Goal: Contribute content: Contribute content

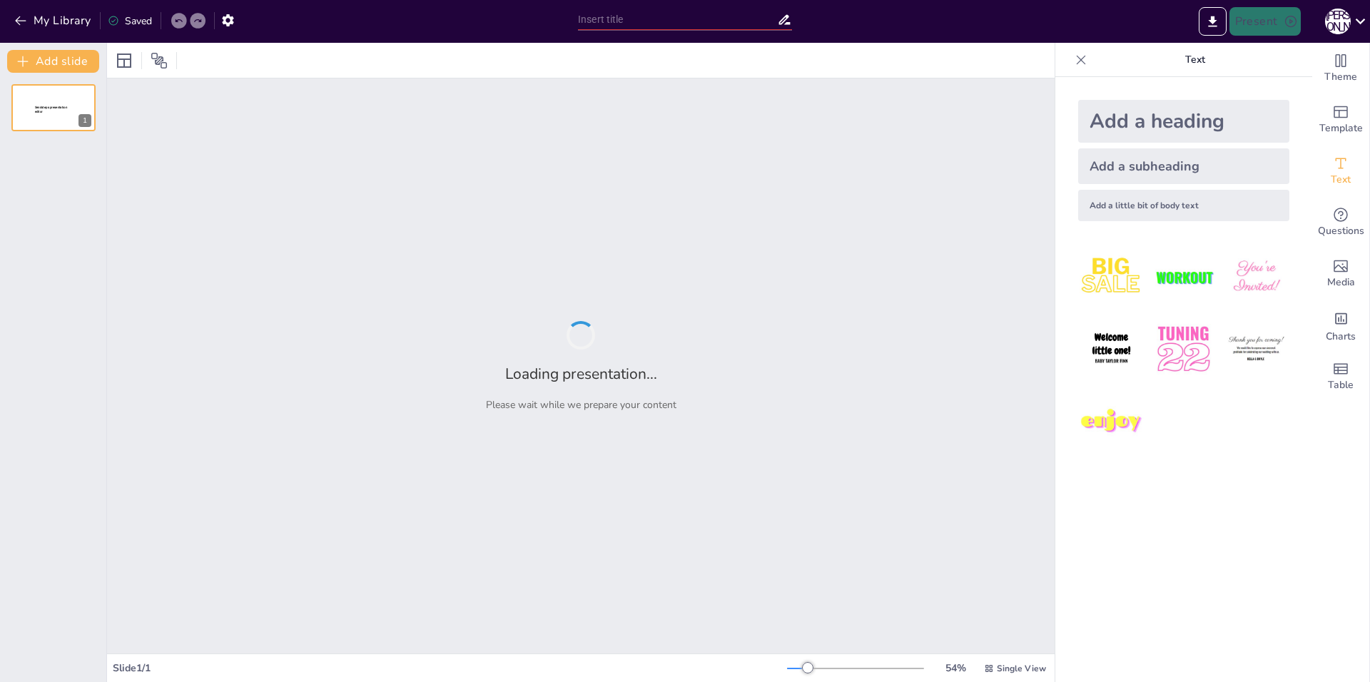
type input "Анализ пьесы '[PERSON_NAME]' [PERSON_NAME]"
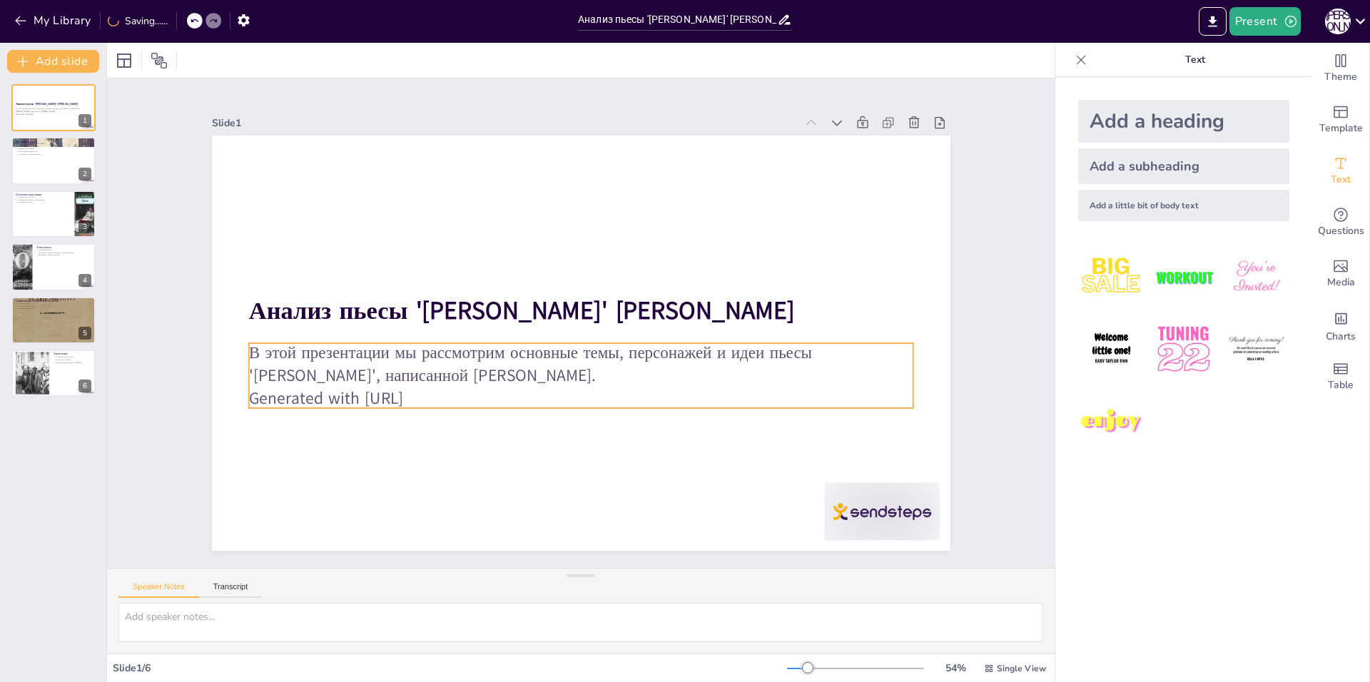
click at [454, 389] on p "Generated with [URL]" at bounding box center [580, 398] width 664 height 23
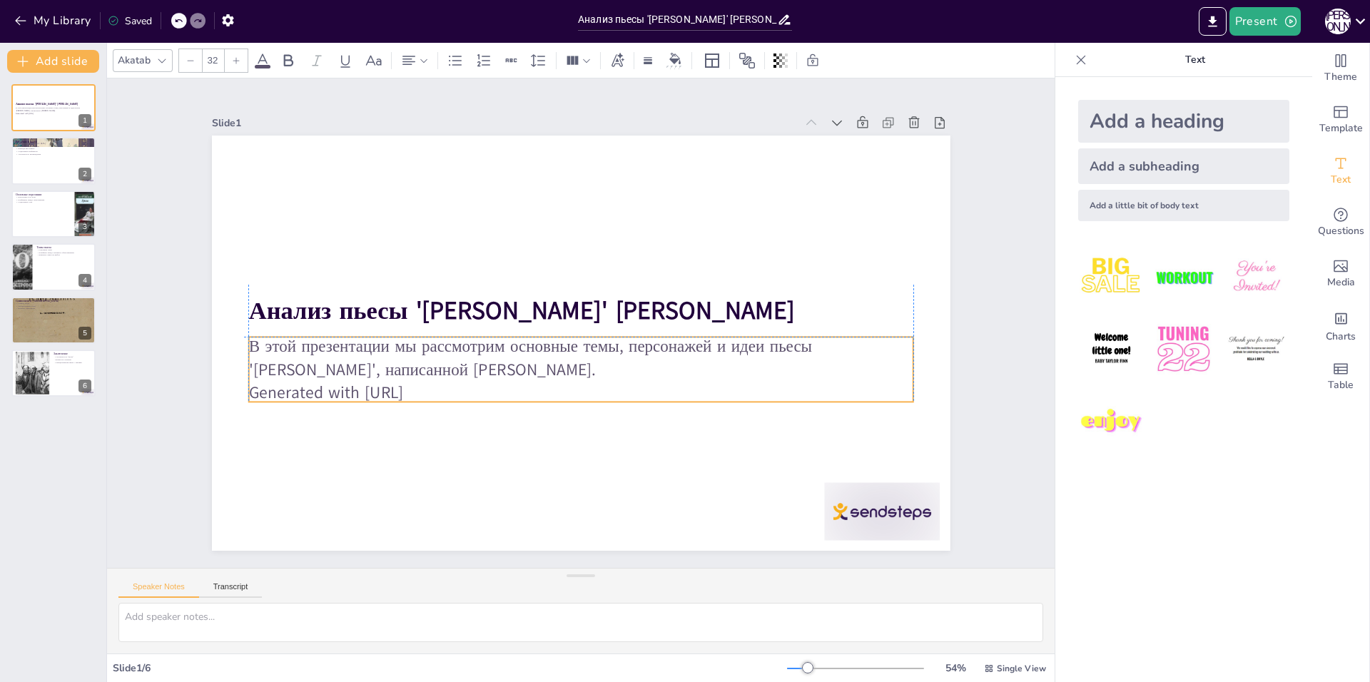
drag, startPoint x: 446, startPoint y: 395, endPoint x: 442, endPoint y: 387, distance: 8.3
click at [442, 387] on p "Generated with [URL]" at bounding box center [580, 392] width 664 height 23
click at [862, 518] on div at bounding box center [882, 512] width 116 height 58
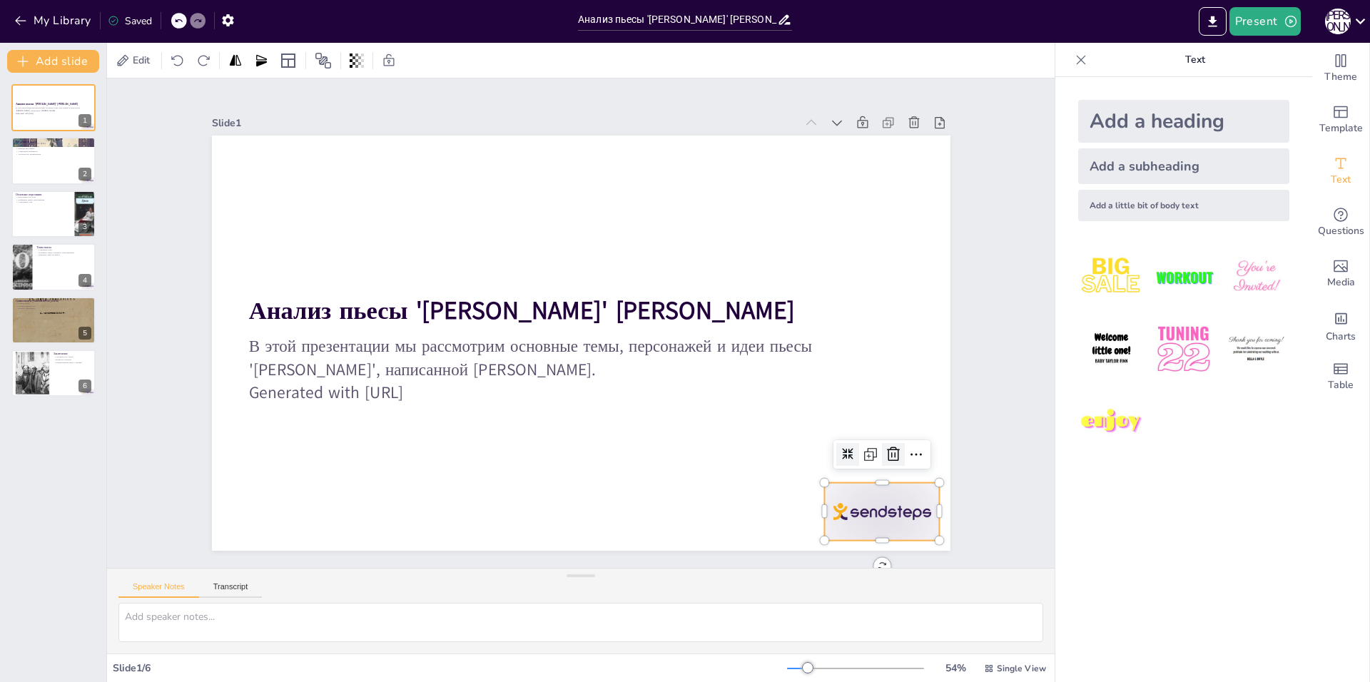
click at [885, 454] on icon at bounding box center [893, 454] width 17 height 17
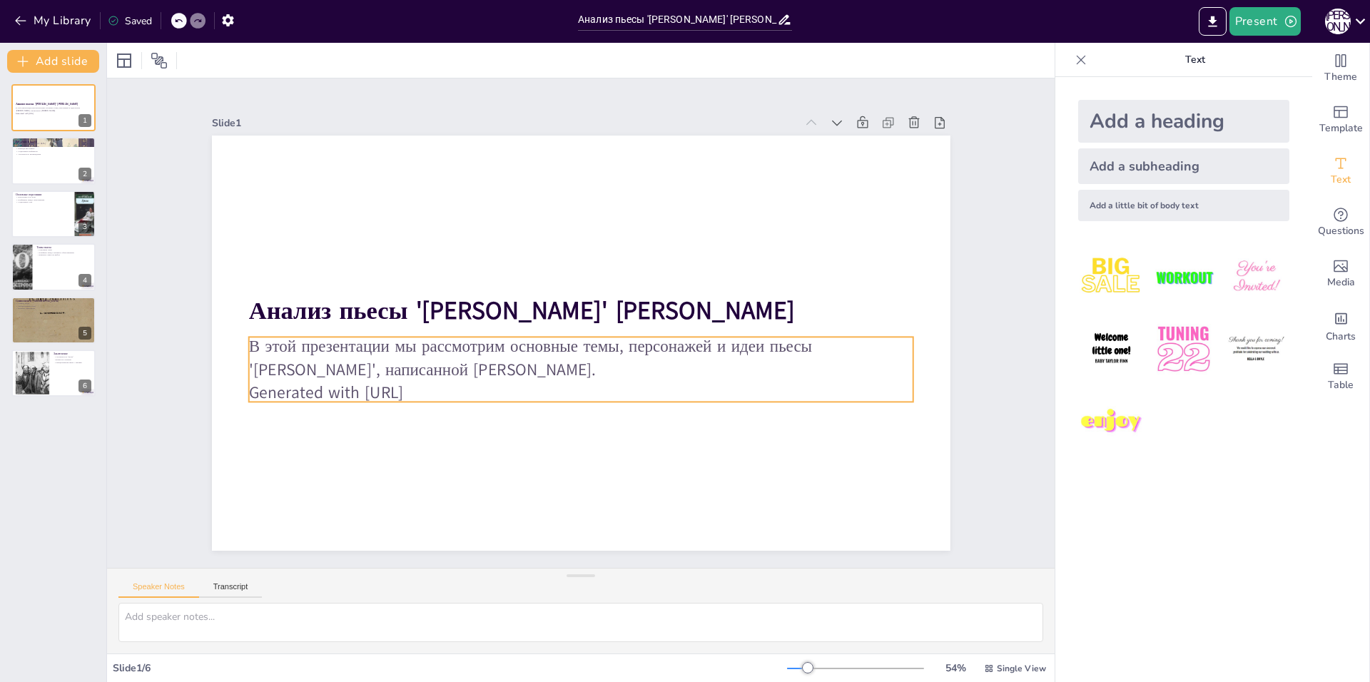
click at [362, 392] on p "Generated with [URL]" at bounding box center [580, 392] width 664 height 23
click at [449, 382] on p "Generated with [URL]" at bounding box center [580, 392] width 664 height 23
click at [407, 393] on p "Generated with [URL]" at bounding box center [580, 392] width 664 height 23
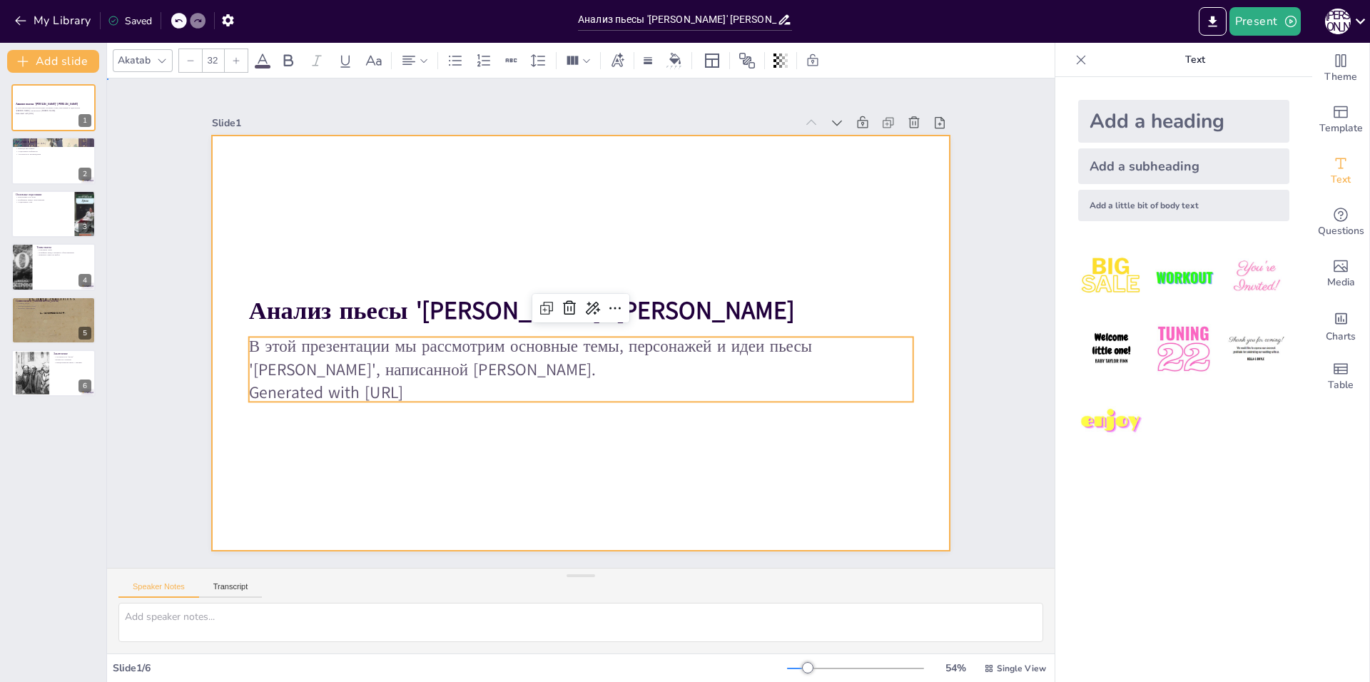
click at [680, 492] on div at bounding box center [581, 343] width 739 height 415
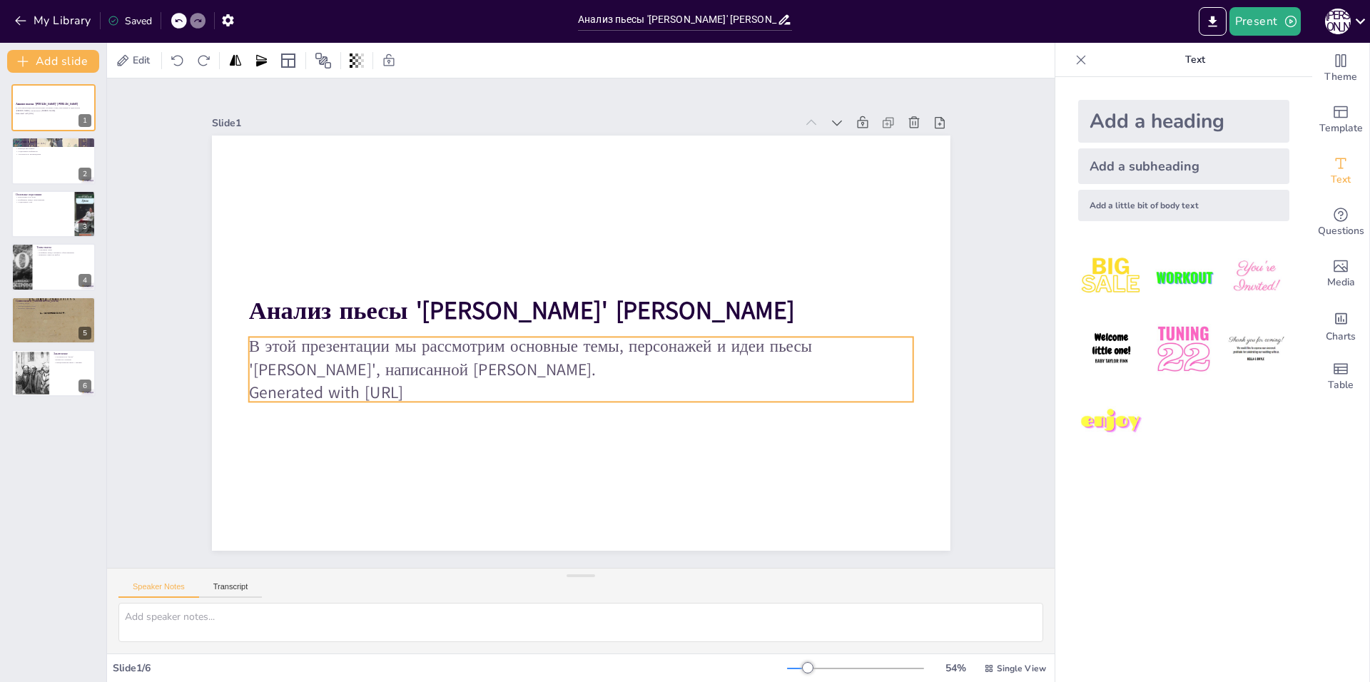
click at [414, 375] on p "В этой презентации мы рассмотрим основные темы, персонажей и идеи пьесы '[PERSO…" at bounding box center [580, 358] width 664 height 46
click at [584, 305] on icon at bounding box center [592, 308] width 17 height 17
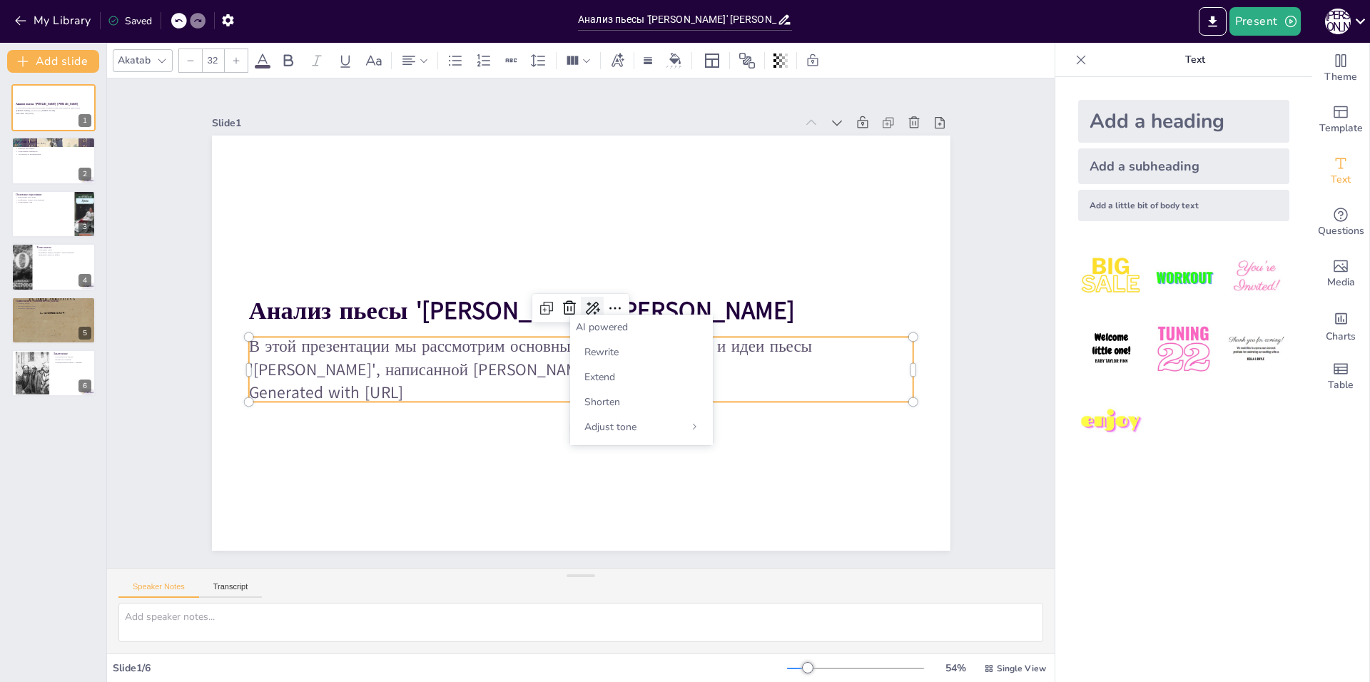
click at [584, 305] on icon at bounding box center [593, 309] width 19 height 19
click at [607, 303] on icon at bounding box center [615, 308] width 17 height 17
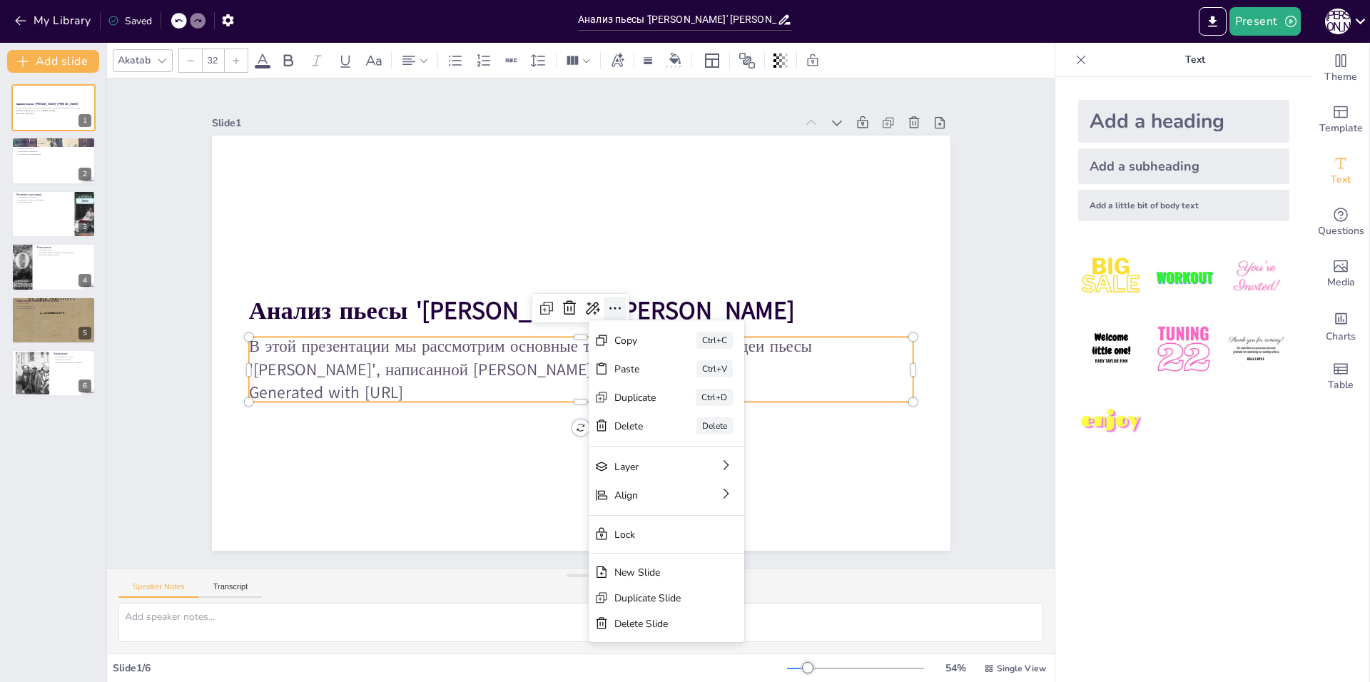
click at [607, 303] on icon at bounding box center [615, 308] width 17 height 17
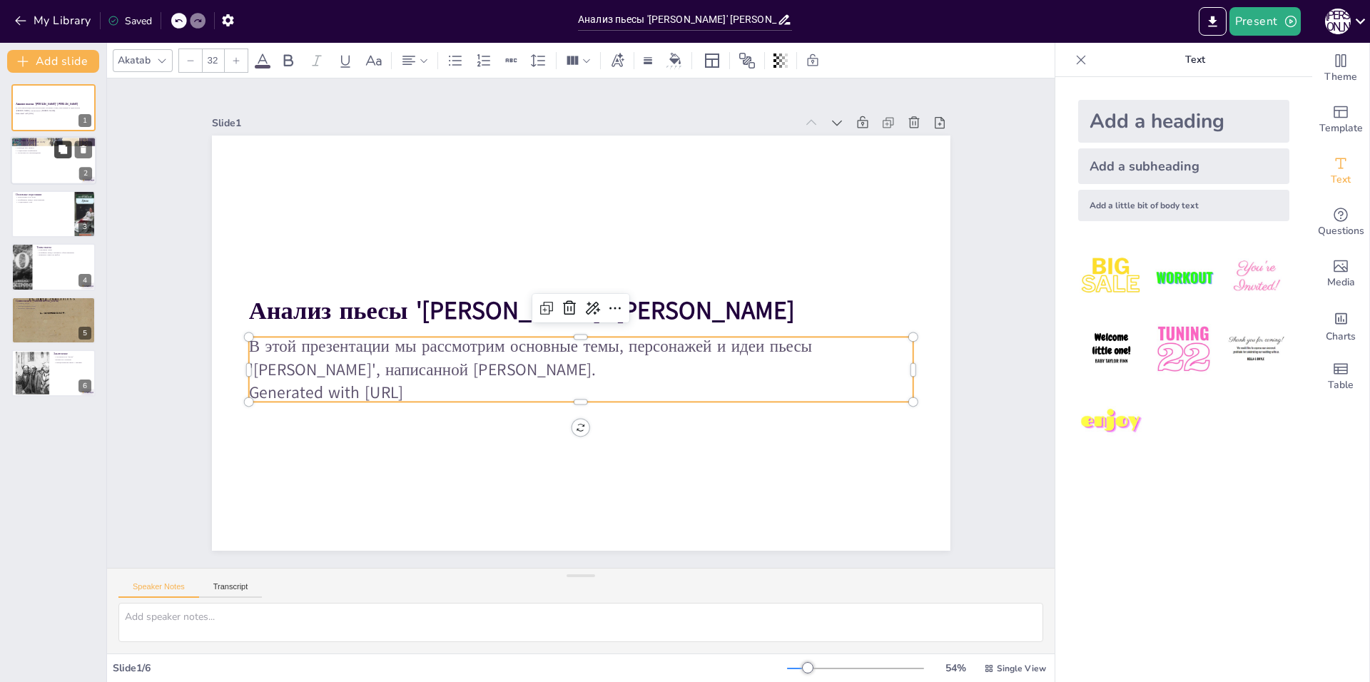
click at [59, 146] on icon at bounding box center [63, 150] width 10 height 10
type textarea "'Lorem' ipsumdolorsi ametc adipisc elitseddoeiu, tempori ut labore etdoloremagn…"
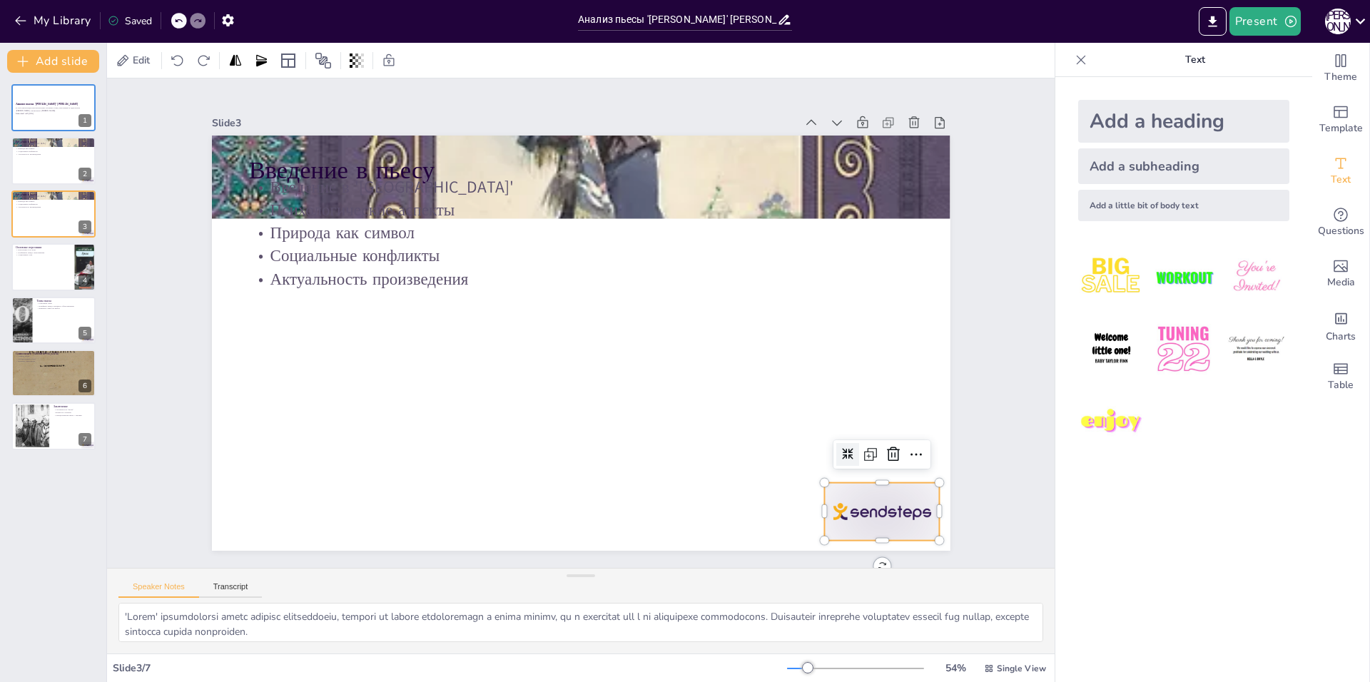
click at [880, 501] on div at bounding box center [882, 512] width 116 height 58
click at [887, 447] on icon at bounding box center [893, 454] width 13 height 14
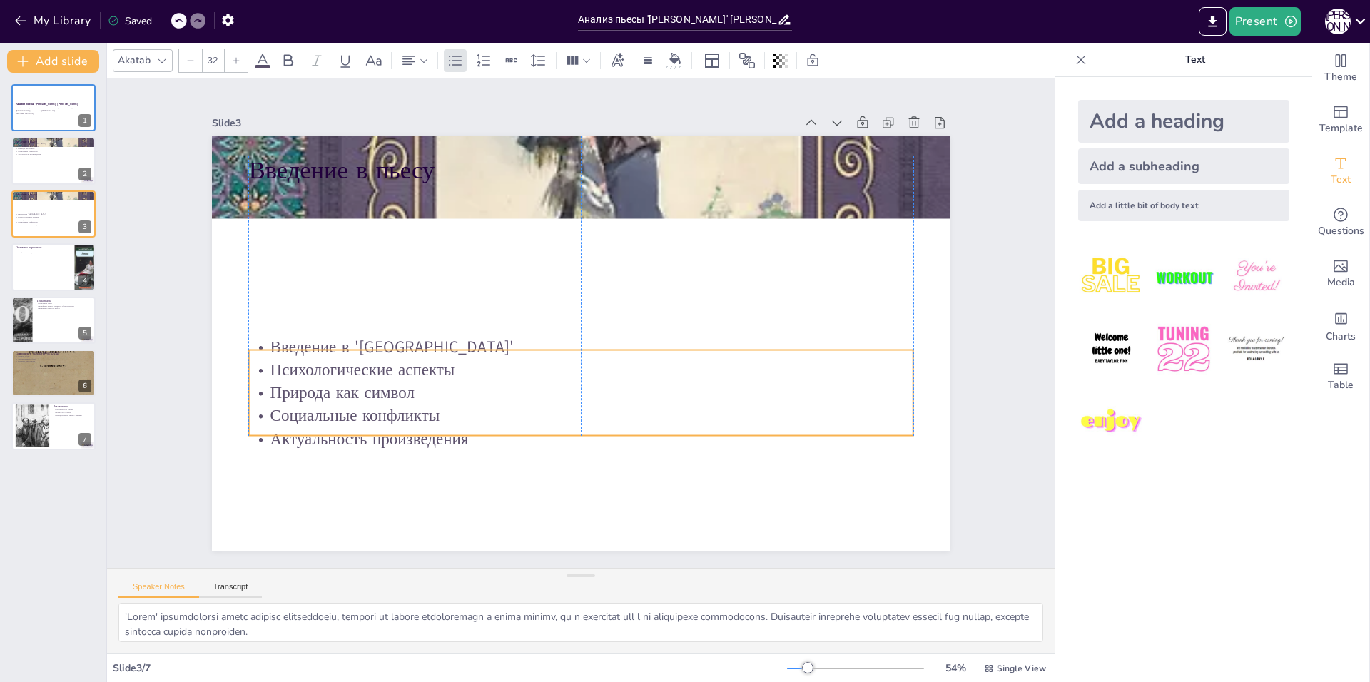
drag, startPoint x: 382, startPoint y: 253, endPoint x: 378, endPoint y: 413, distance: 159.9
click at [378, 413] on p "Социальные конфликты" at bounding box center [580, 416] width 664 height 23
type input "48"
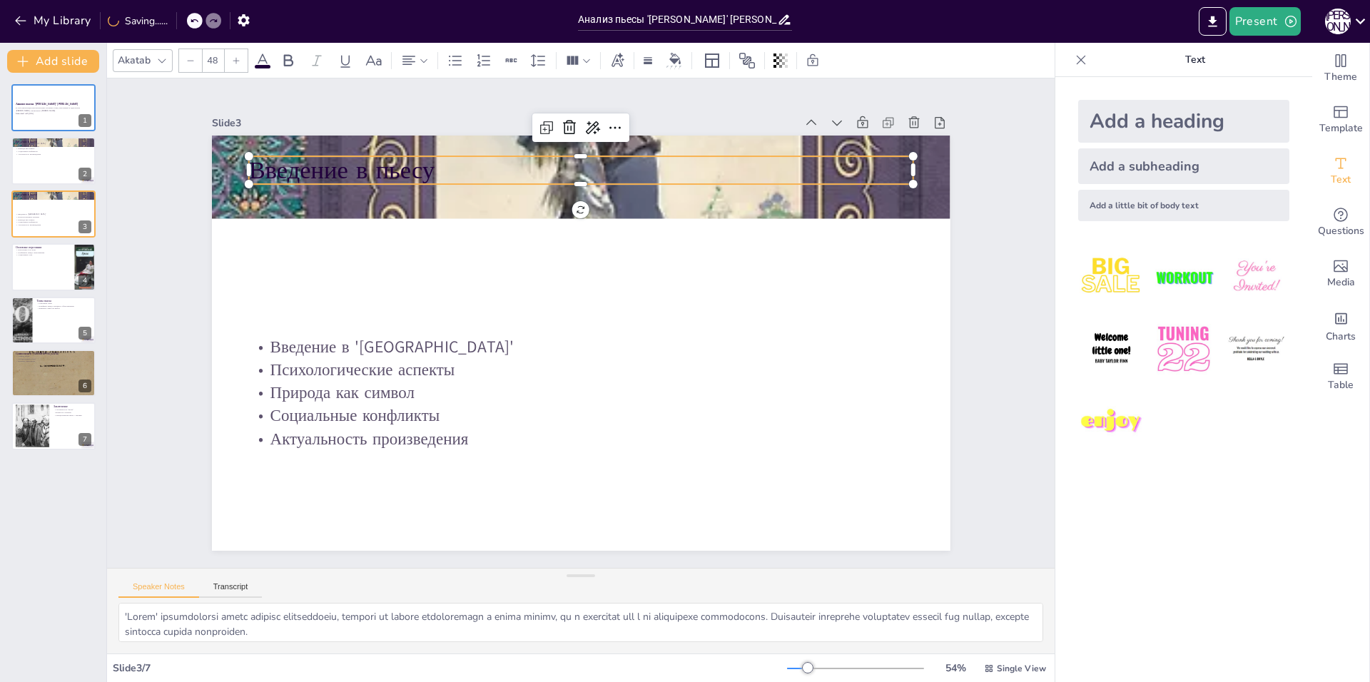
click at [374, 166] on p "Введение в пьесу" at bounding box center [580, 170] width 664 height 34
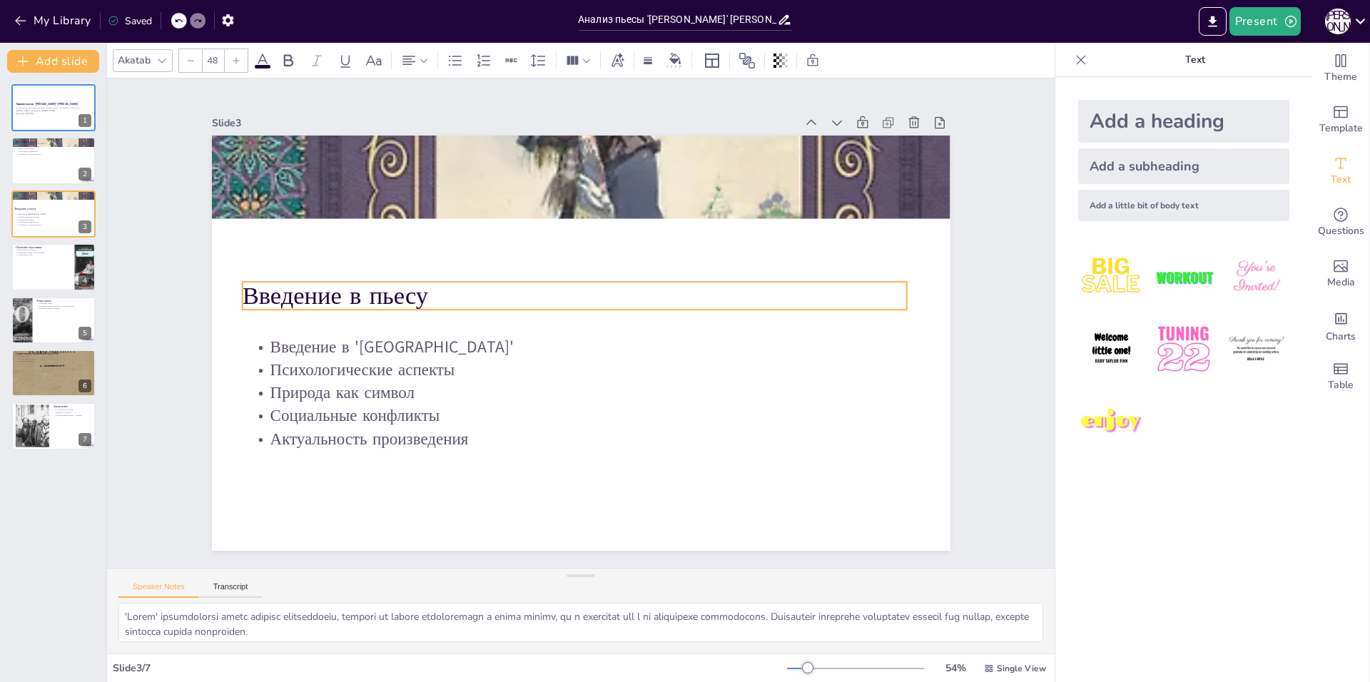
drag, startPoint x: 374, startPoint y: 166, endPoint x: 368, endPoint y: 301, distance: 135.0
click at [368, 301] on p "Введение в пьесу" at bounding box center [574, 295] width 664 height 34
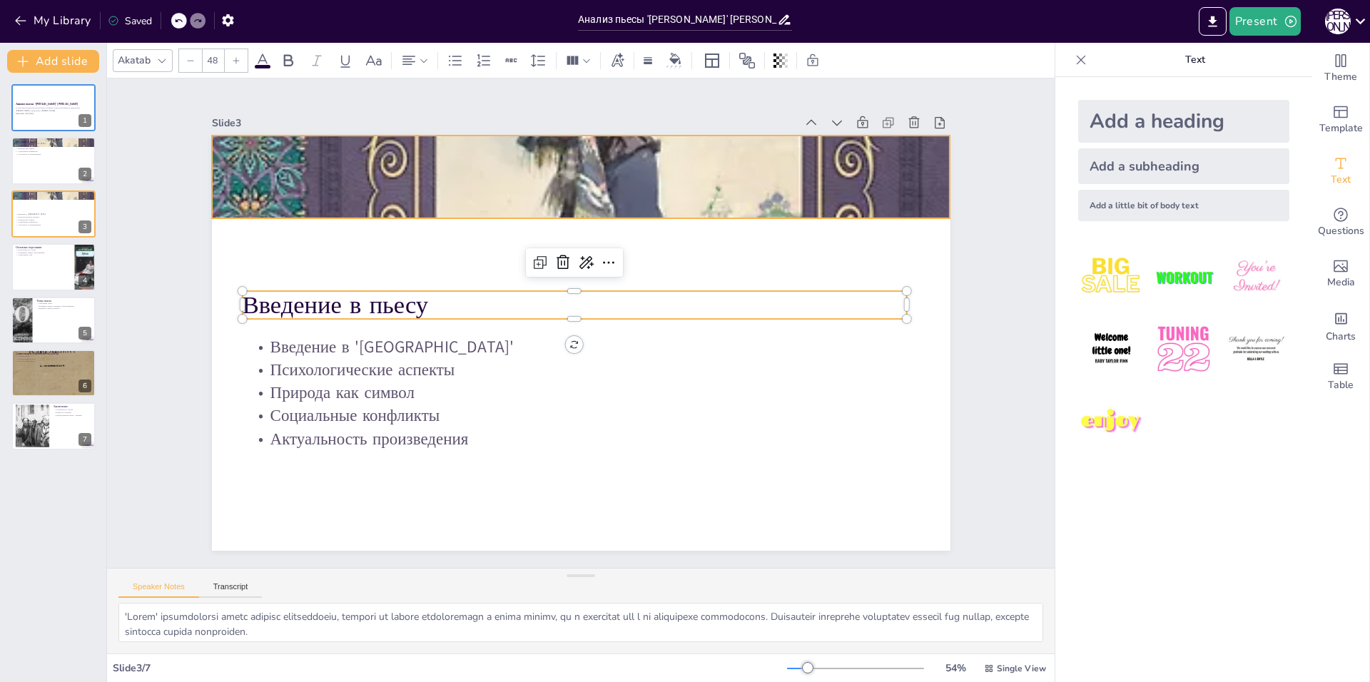
click at [447, 202] on div at bounding box center [581, 177] width 739 height 1162
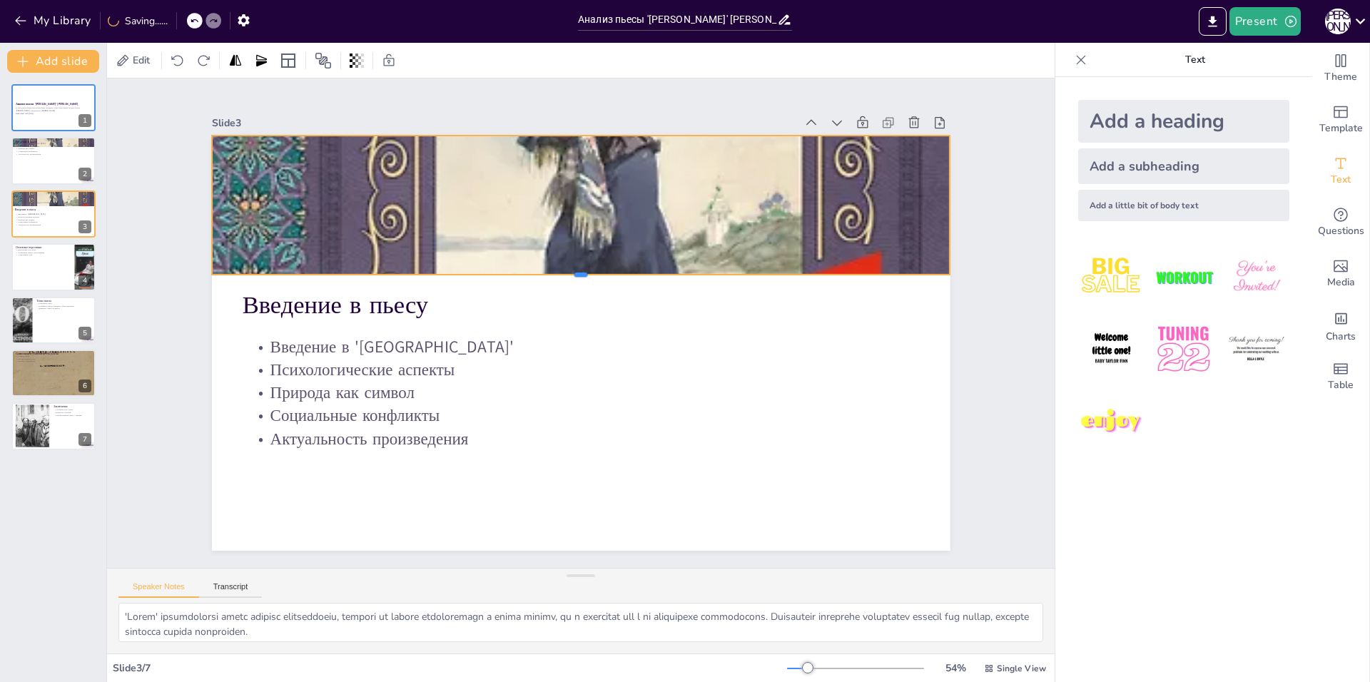
drag, startPoint x: 572, startPoint y: 216, endPoint x: 563, endPoint y: 272, distance: 57.1
click at [563, 275] on div at bounding box center [581, 280] width 739 height 11
drag, startPoint x: 201, startPoint y: 269, endPoint x: 375, endPoint y: 262, distance: 174.3
click at [382, 263] on div "Введение в пьесу Введение в 'Грозу' Психологические аспекты Природа как символ …" at bounding box center [581, 343] width 739 height 415
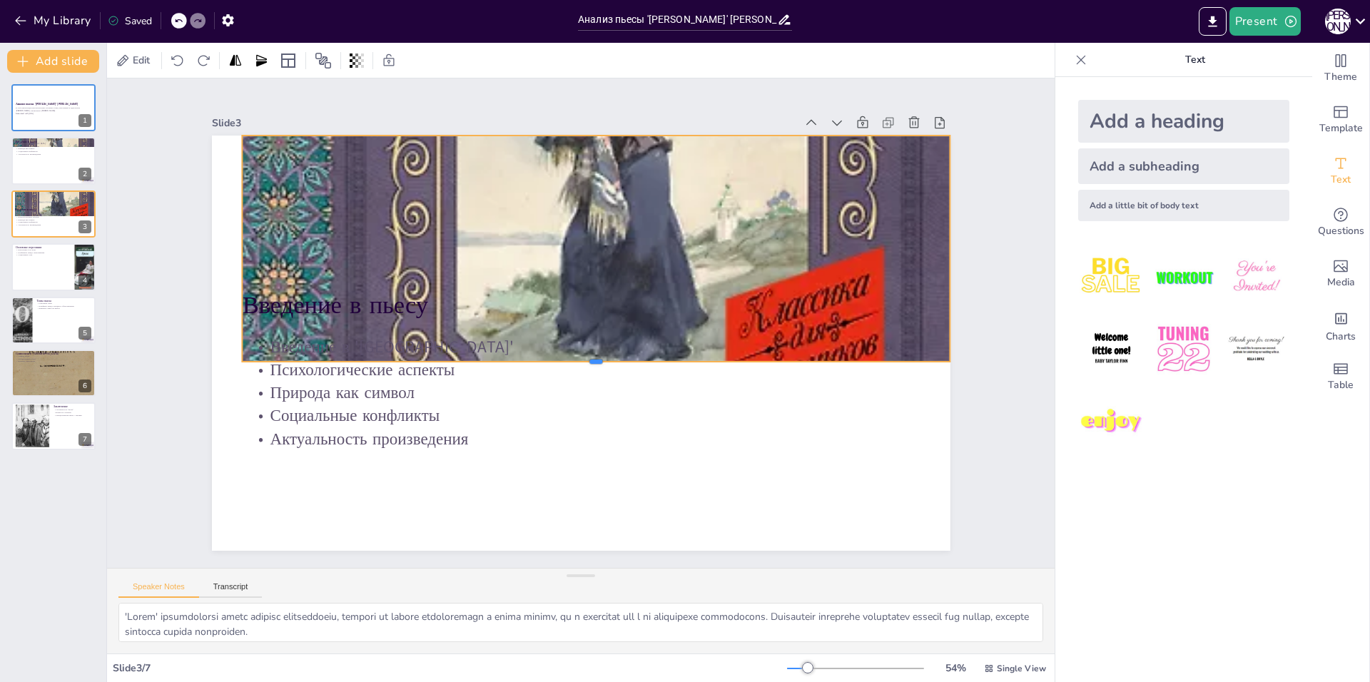
drag, startPoint x: 588, startPoint y: 264, endPoint x: 591, endPoint y: 307, distance: 42.9
click at [594, 352] on div "Введение в пьесу Введение в 'Грозу' Психологические аспекты Природа как символ …" at bounding box center [581, 343] width 739 height 415
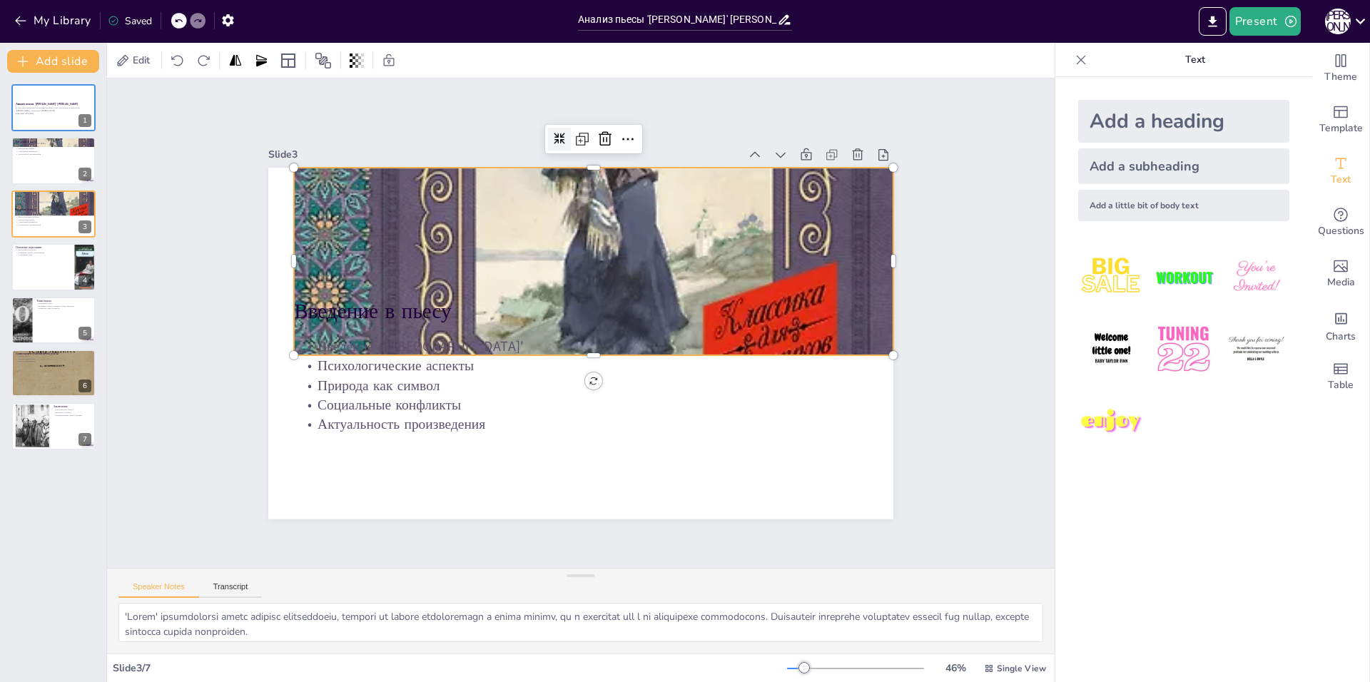
click at [572, 138] on icon at bounding box center [578, 137] width 12 height 12
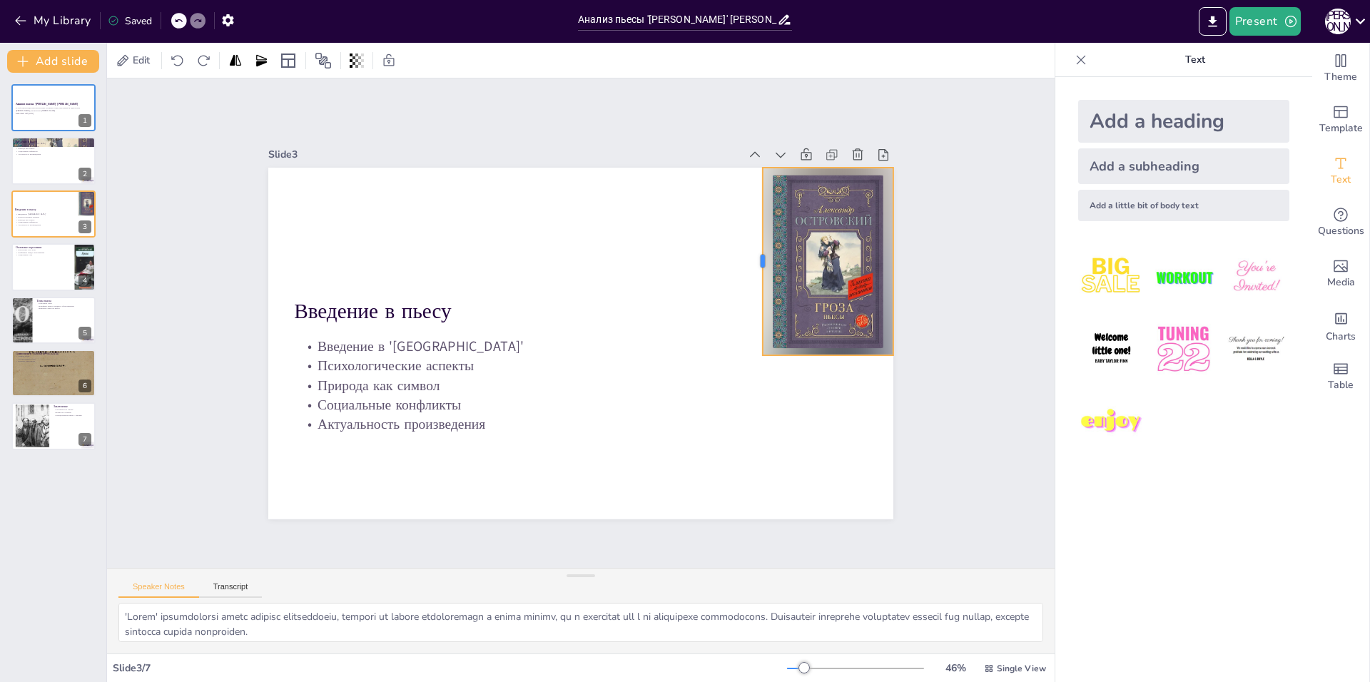
drag, startPoint x: 283, startPoint y: 257, endPoint x: 751, endPoint y: 263, distance: 468.9
click at [751, 263] on div at bounding box center [762, 280] width 31 height 188
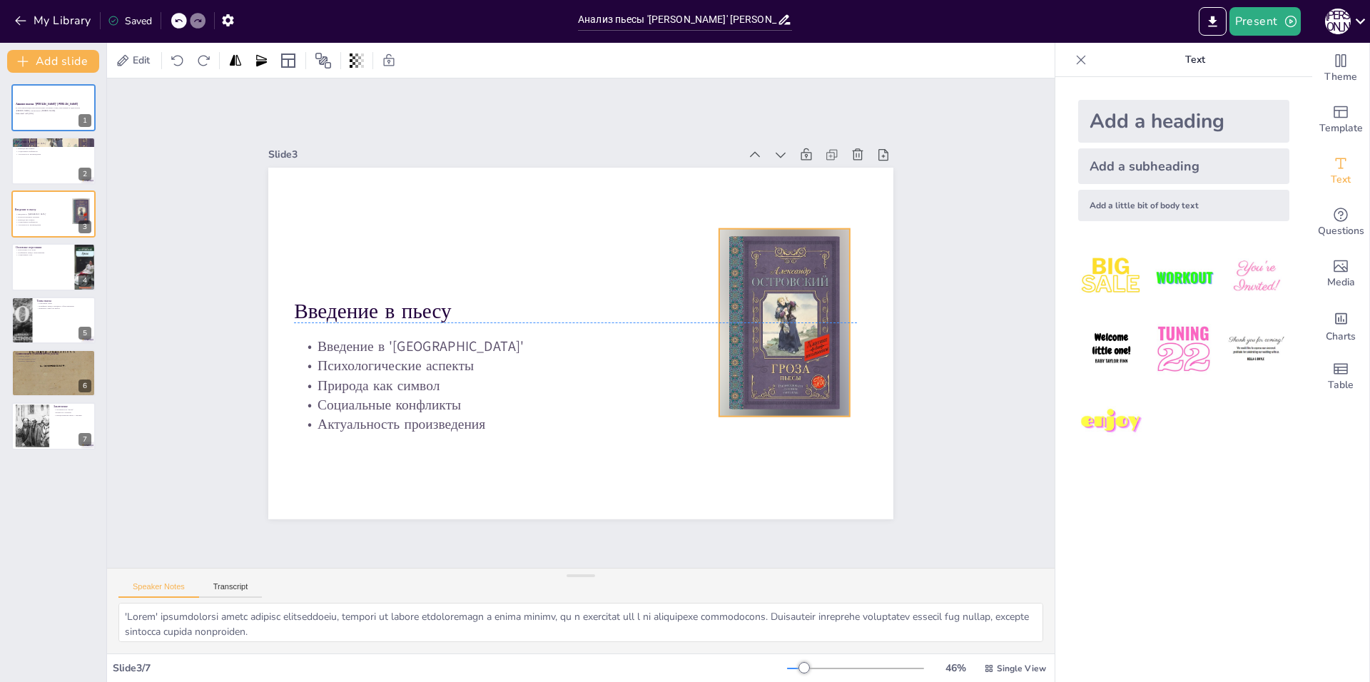
drag, startPoint x: 825, startPoint y: 251, endPoint x: 778, endPoint y: 310, distance: 75.1
click at [778, 168] on div "Введение в пьесу Введение в 'Грозу' Психологические аспекты Природа как символ …" at bounding box center [580, 168] width 625 height 0
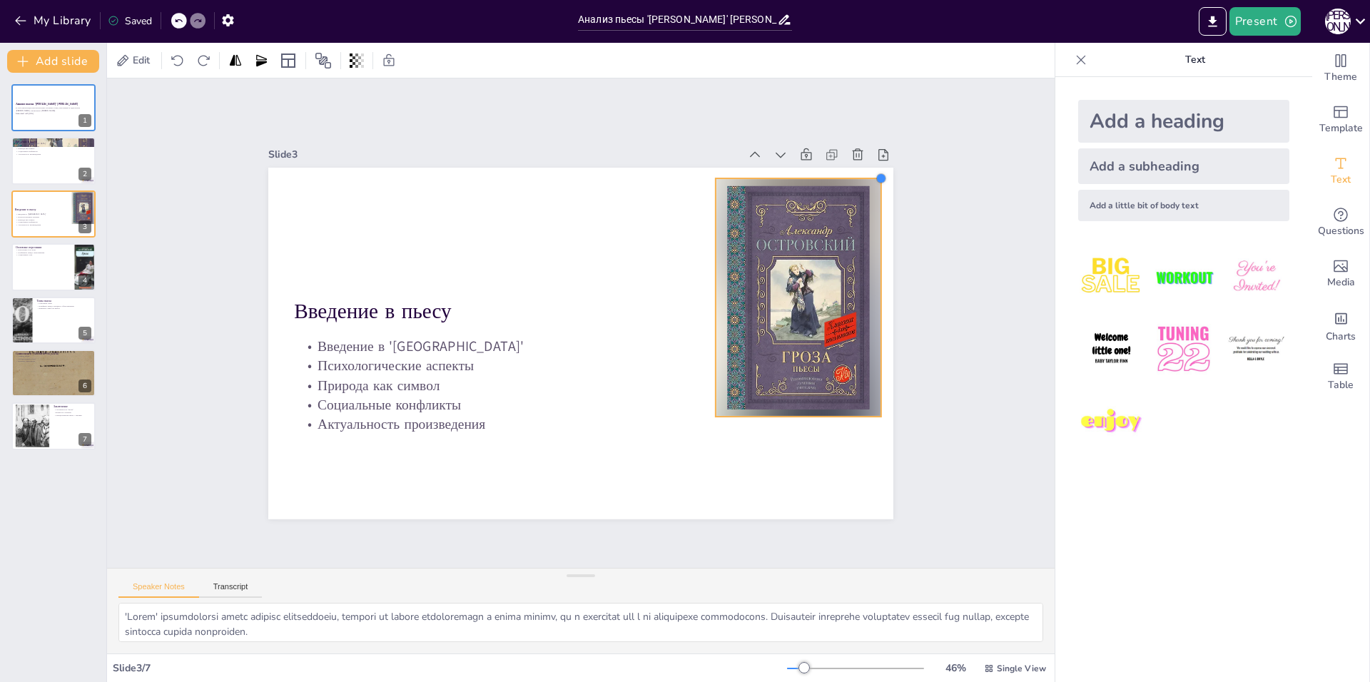
drag, startPoint x: 833, startPoint y: 222, endPoint x: 872, endPoint y: 171, distance: 64.1
click at [876, 173] on div at bounding box center [881, 178] width 11 height 11
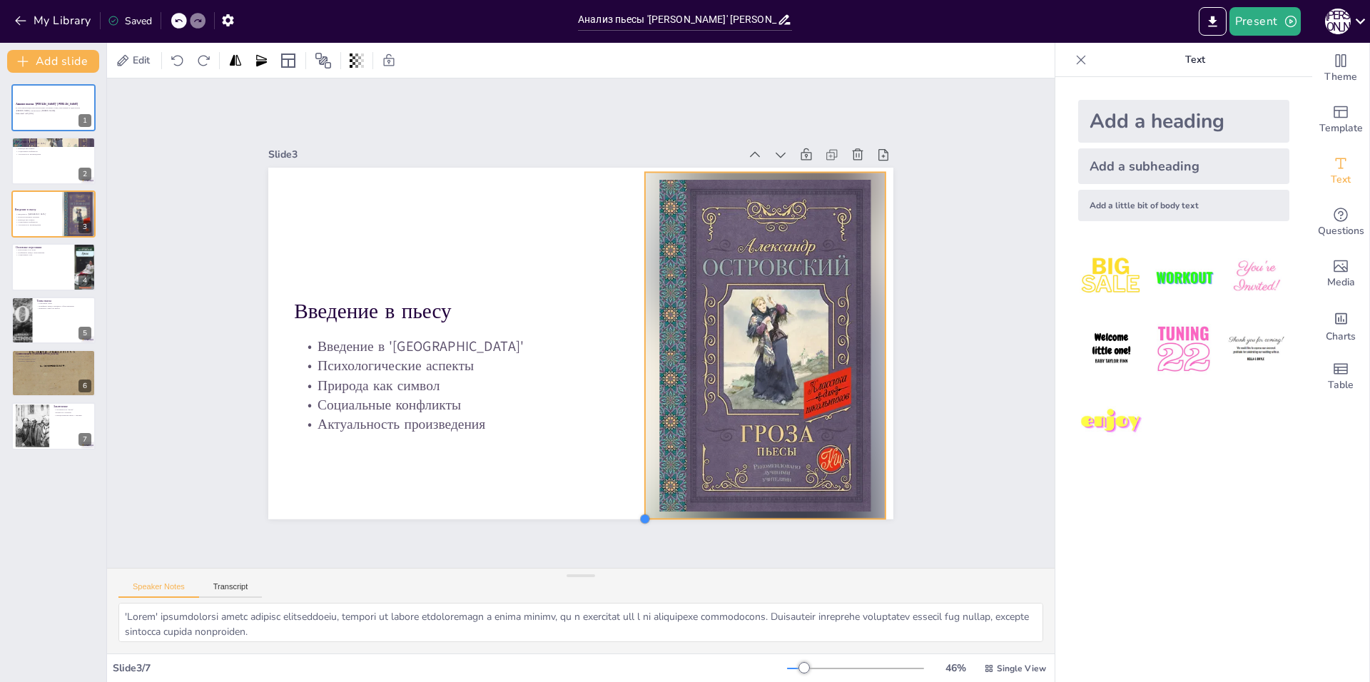
drag, startPoint x: 707, startPoint y: 410, endPoint x: 637, endPoint y: 488, distance: 105.6
click at [637, 488] on div "Введение в пьесу Введение в 'Грозу' Психологические аспекты Природа как символ …" at bounding box center [580, 344] width 625 height 352
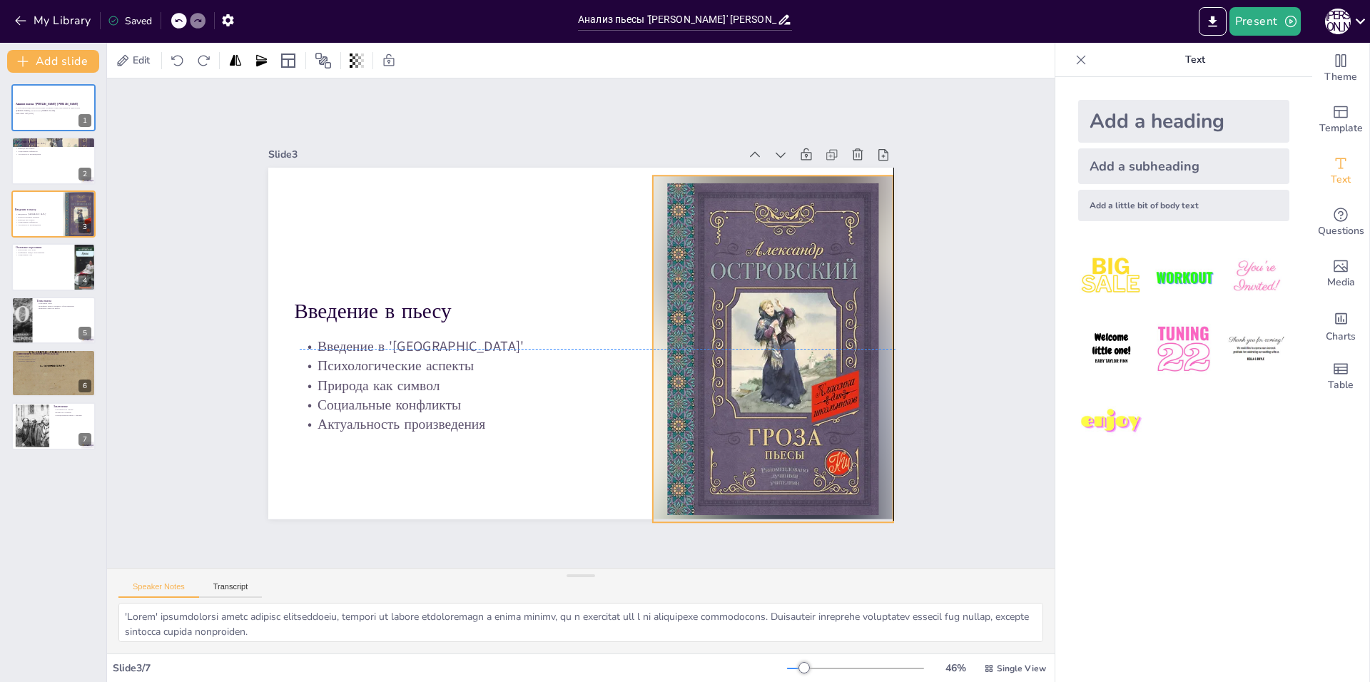
drag, startPoint x: 781, startPoint y: 422, endPoint x: 791, endPoint y: 425, distance: 10.2
click at [791, 425] on p "Актуальность произведения" at bounding box center [581, 424] width 562 height 19
drag, startPoint x: 641, startPoint y: 515, endPoint x: 662, endPoint y: 515, distance: 21.4
click at [662, 515] on div "Slide 1 Анализ пьесы '[PERSON_NAME]' [PERSON_NAME] В этой презентации мы рассмо…" at bounding box center [581, 323] width 948 height 490
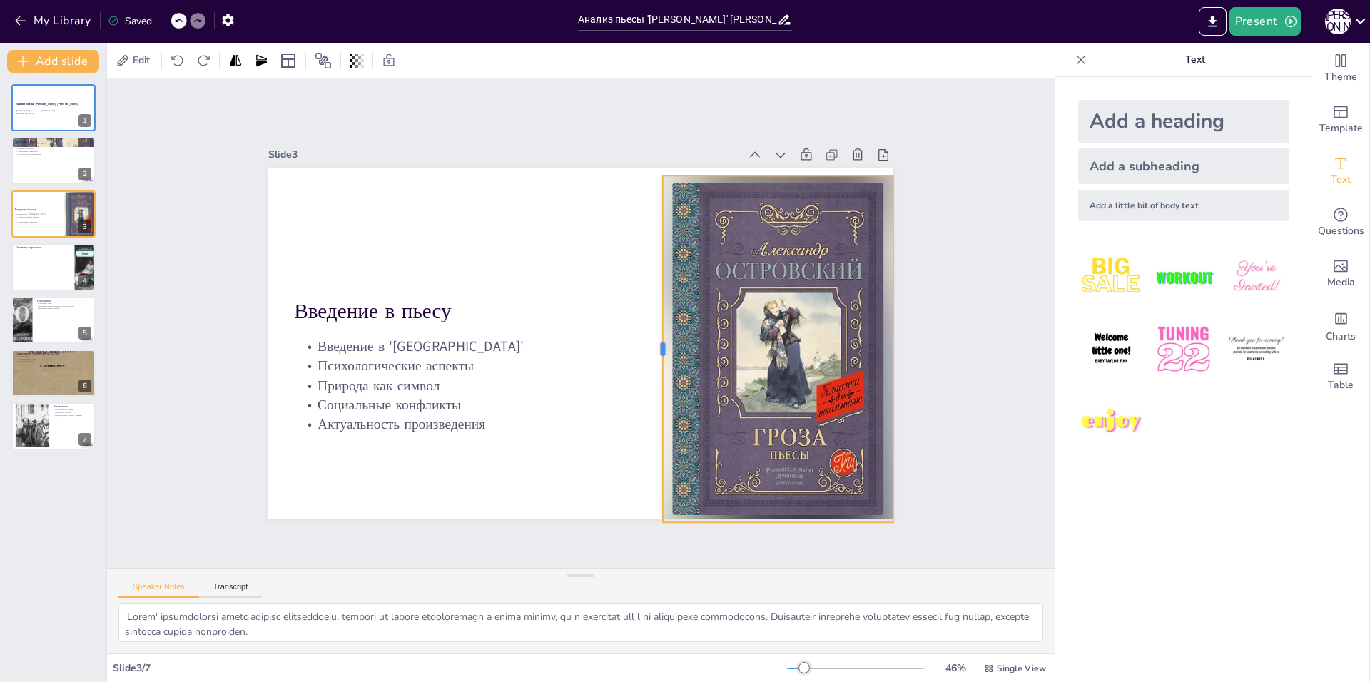
drag, startPoint x: 640, startPoint y: 342, endPoint x: 650, endPoint y: 343, distance: 10.0
click at [652, 343] on div at bounding box center [657, 349] width 11 height 347
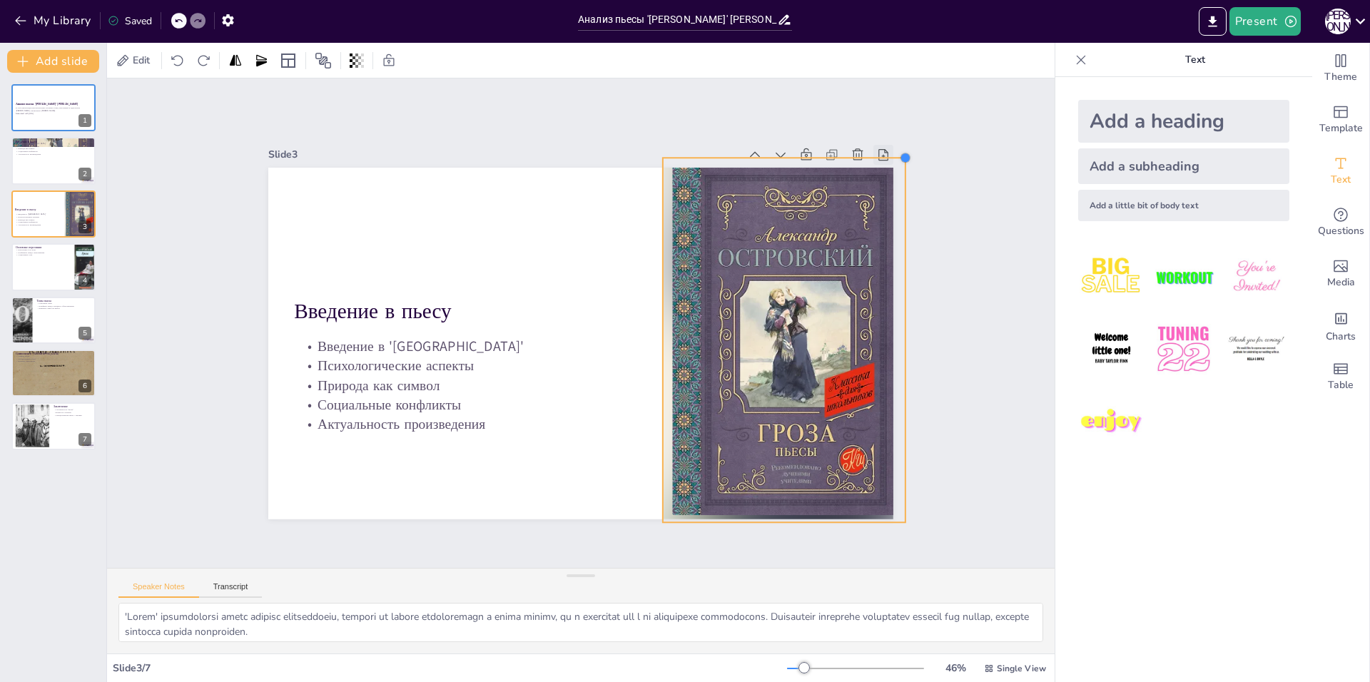
drag, startPoint x: 884, startPoint y: 173, endPoint x: 873, endPoint y: 158, distance: 18.3
click at [881, 155] on div "Slide 3 Введение в пьесу Введение в '[GEOGRAPHIC_DATA]' Психологические аспекты…" at bounding box center [580, 331] width 661 height 437
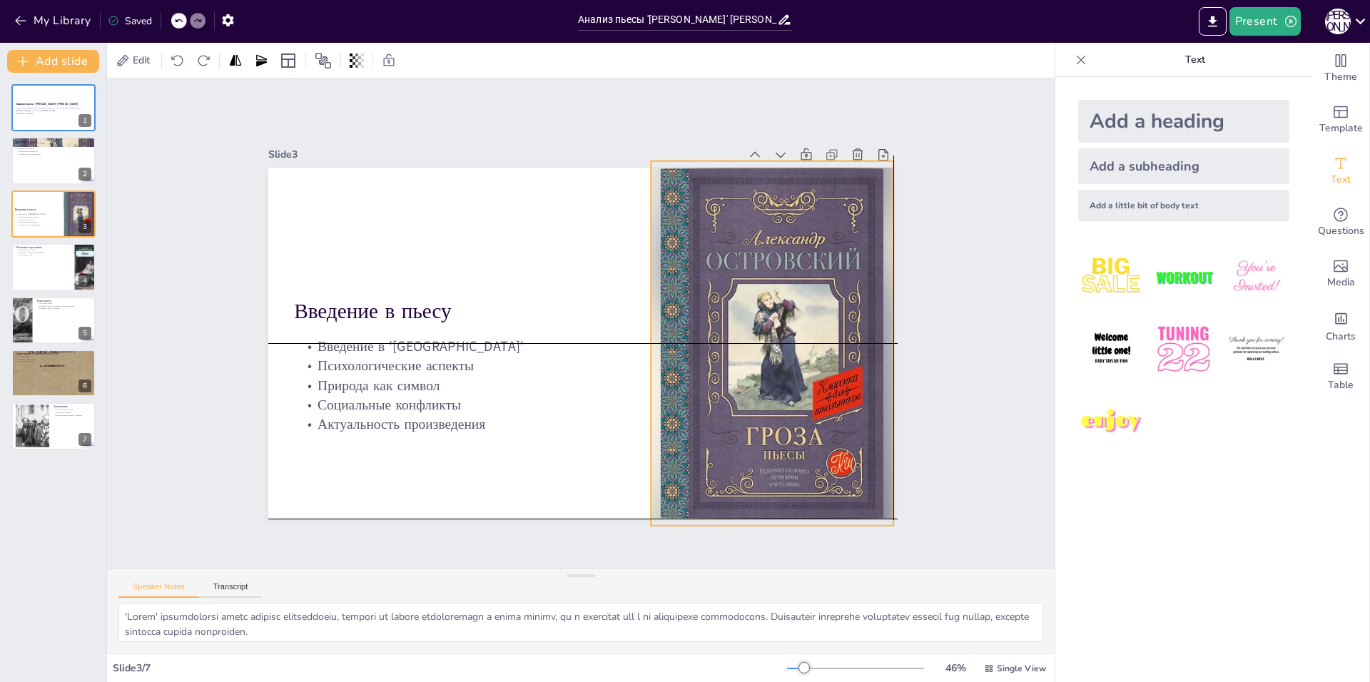
drag, startPoint x: 809, startPoint y: 327, endPoint x: 801, endPoint y: 325, distance: 8.1
click at [801, 325] on div at bounding box center [772, 343] width 243 height 365
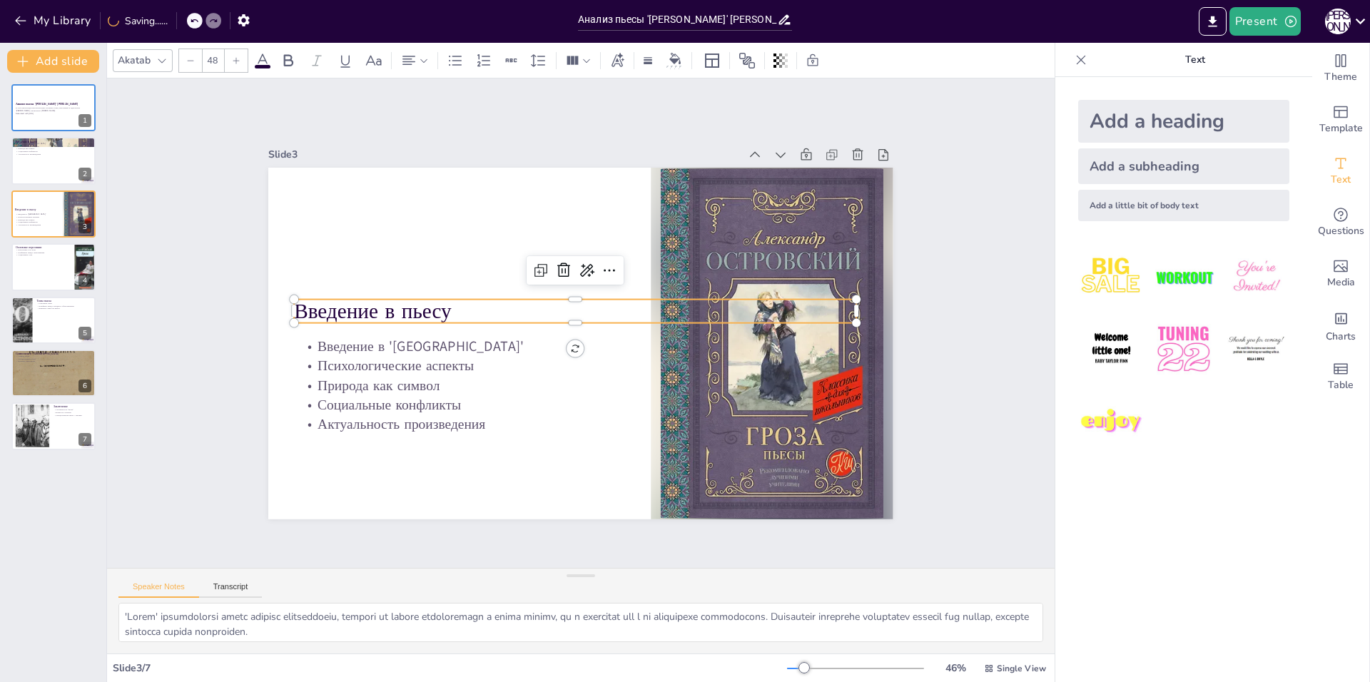
click at [376, 305] on p "Введение в пьесу" at bounding box center [575, 310] width 562 height 29
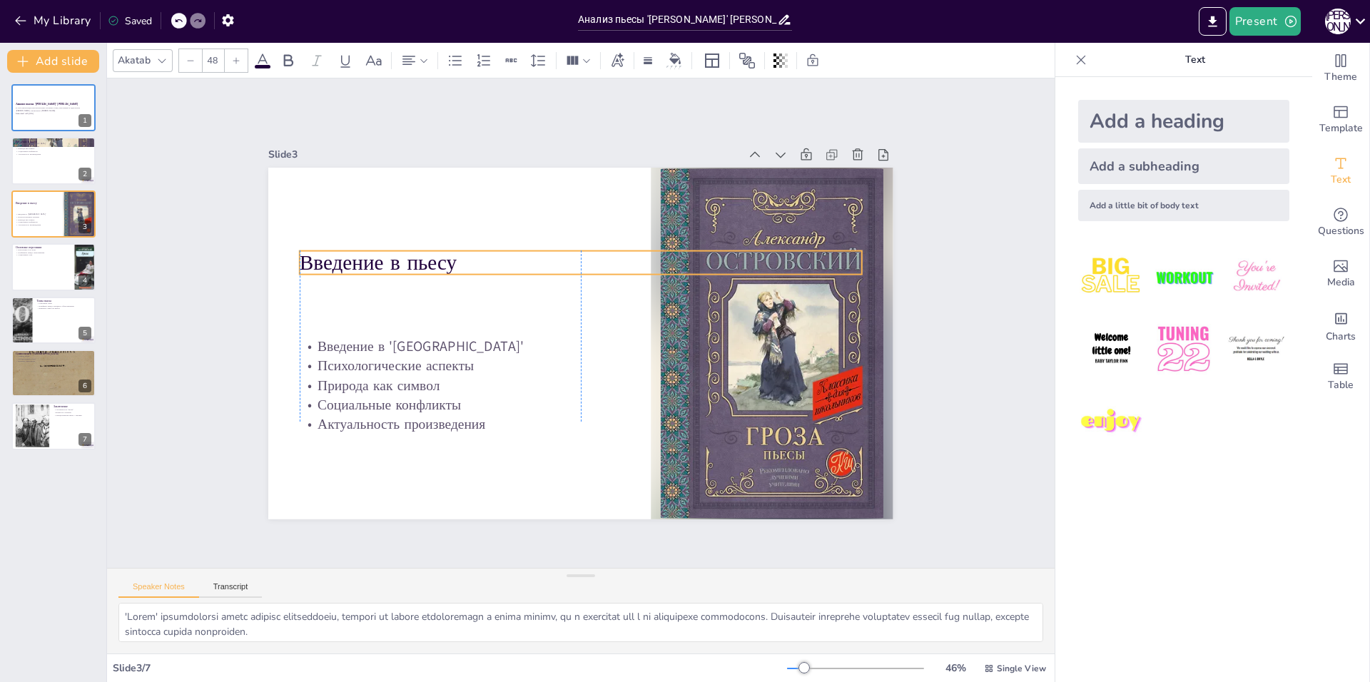
drag, startPoint x: 376, startPoint y: 305, endPoint x: 397, endPoint y: 309, distance: 21.8
click at [378, 259] on p "Введение в пьесу" at bounding box center [581, 262] width 562 height 29
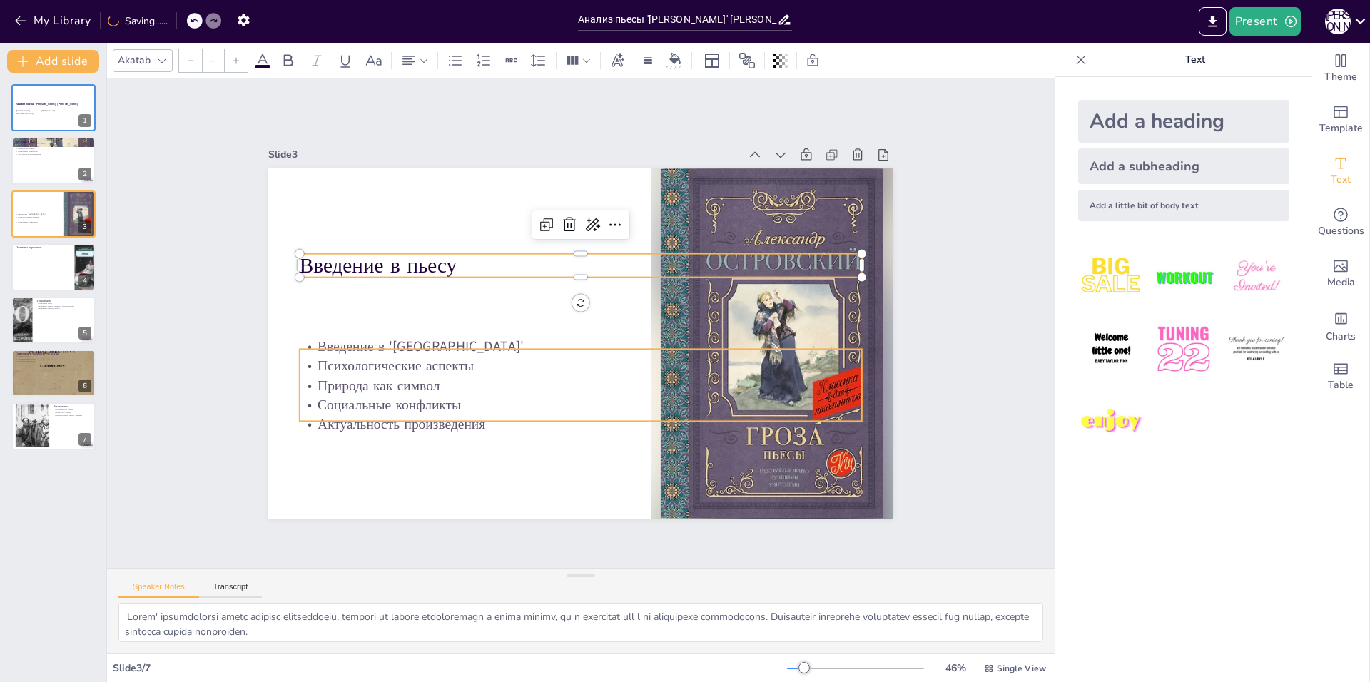
type input "32"
click at [385, 400] on p "Социальные конфликты" at bounding box center [581, 404] width 562 height 19
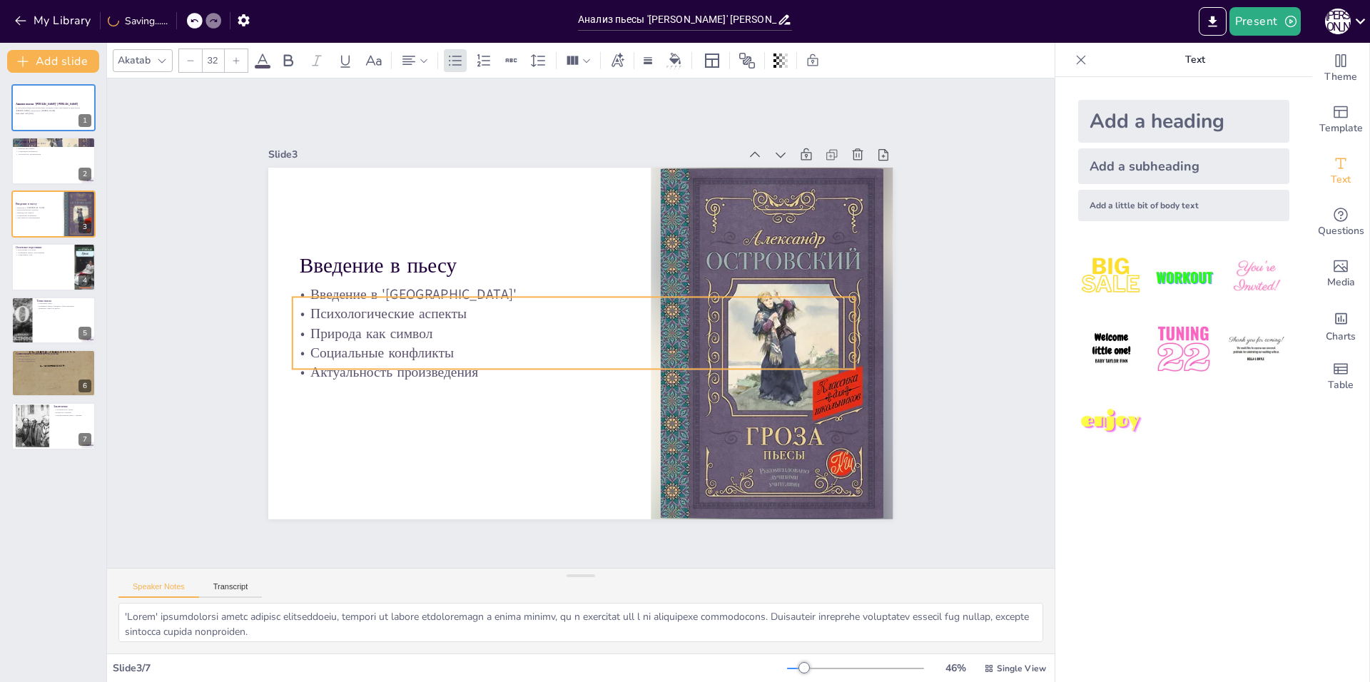
drag, startPoint x: 385, startPoint y: 400, endPoint x: 378, endPoint y: 348, distance: 52.6
click at [378, 348] on p "Социальные конфликты" at bounding box center [574, 352] width 562 height 19
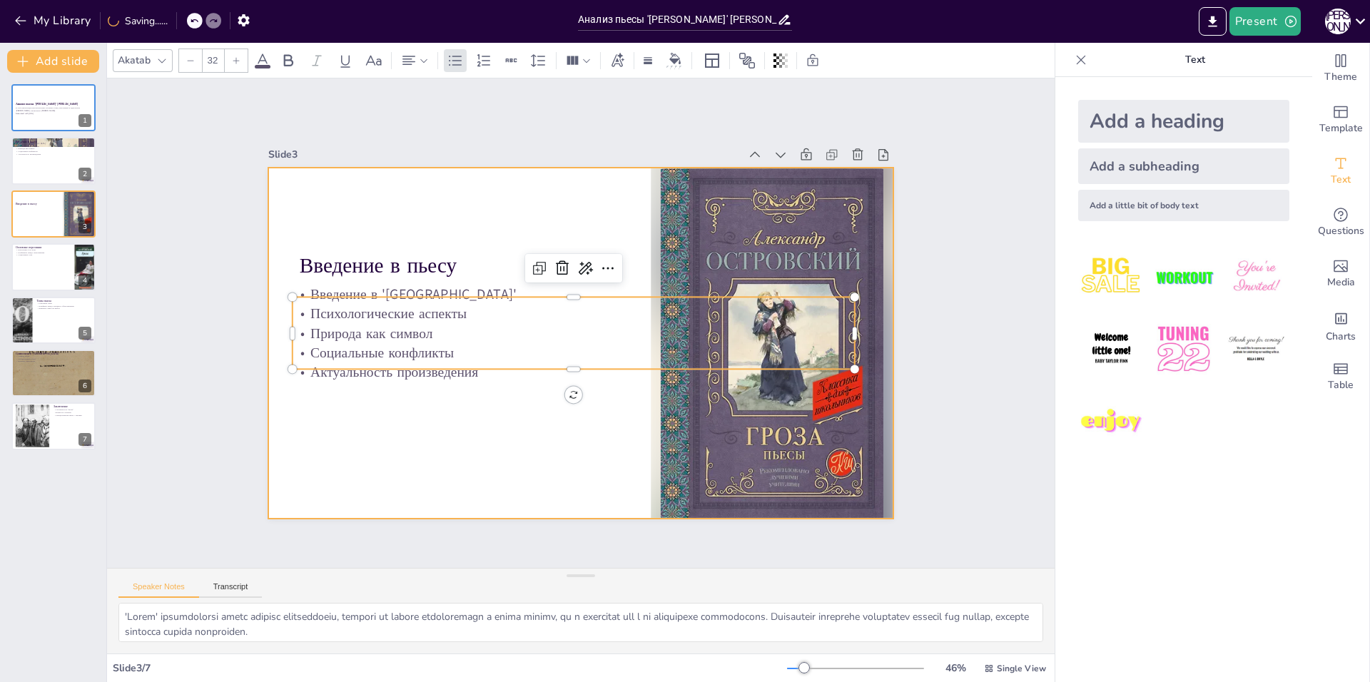
click at [385, 436] on div at bounding box center [580, 344] width 625 height 352
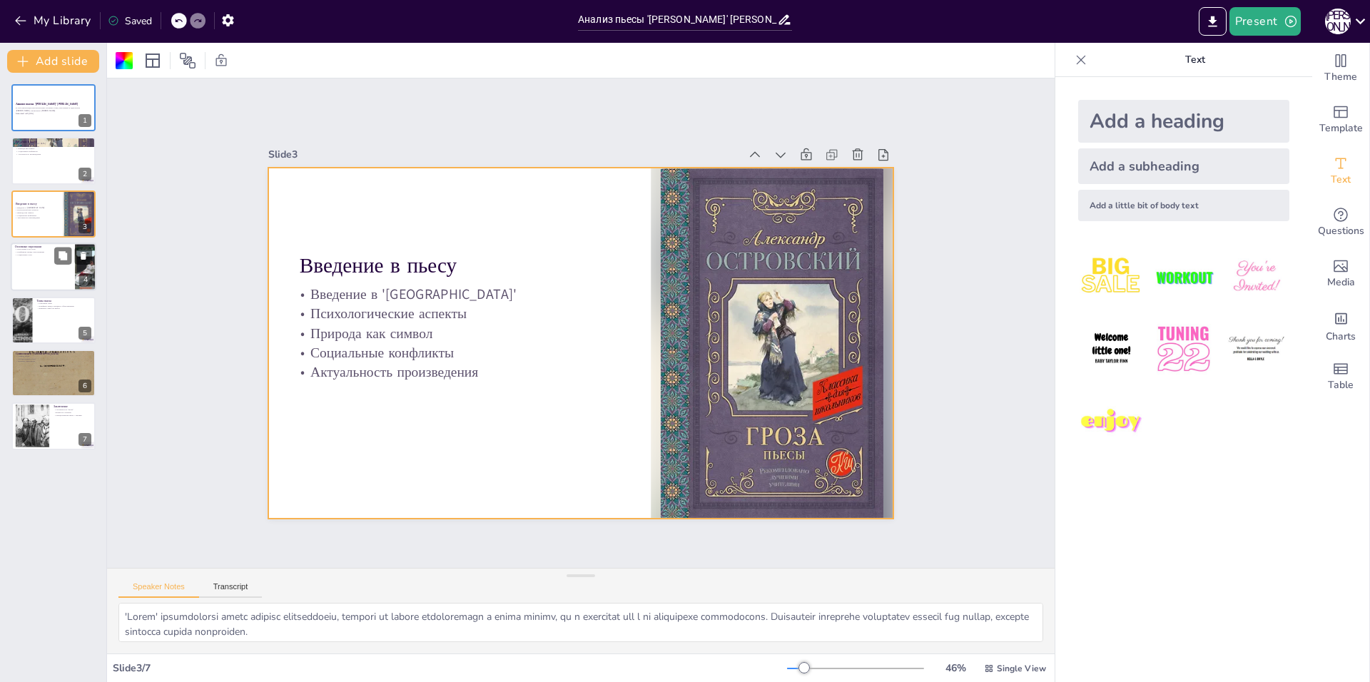
click at [67, 274] on div at bounding box center [54, 267] width 86 height 49
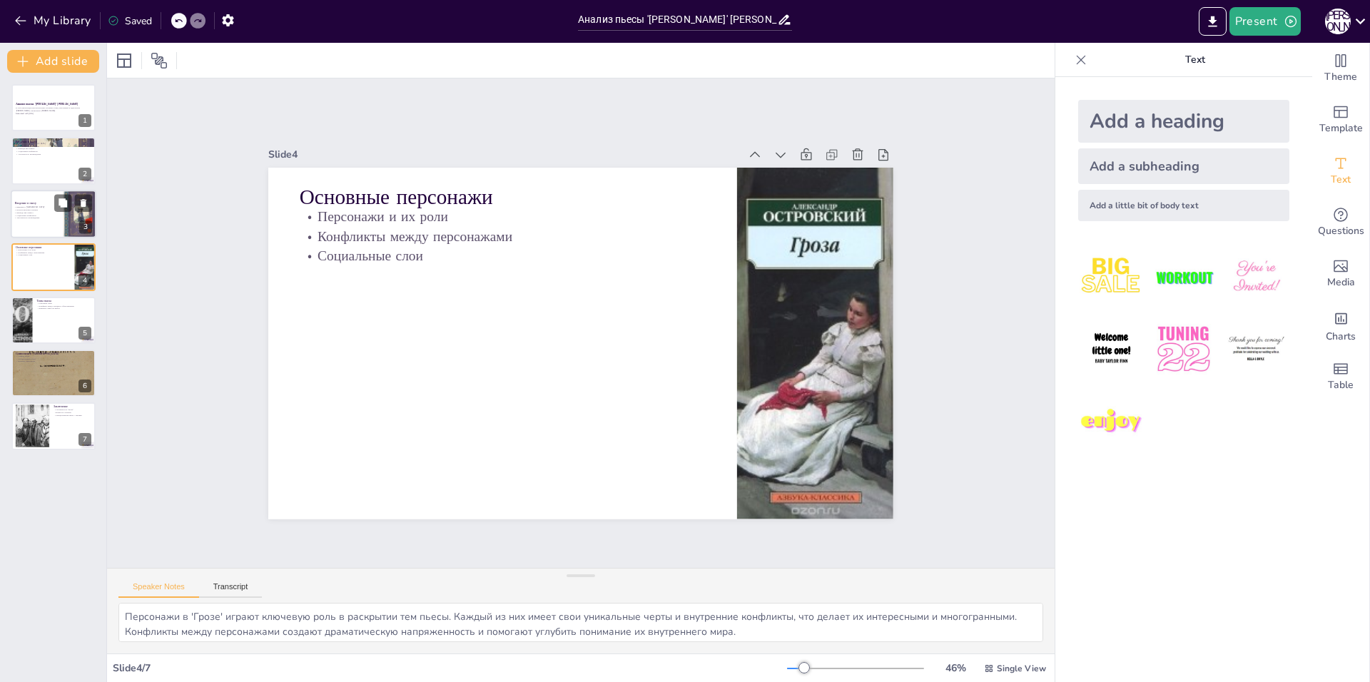
click at [31, 224] on div at bounding box center [54, 214] width 86 height 49
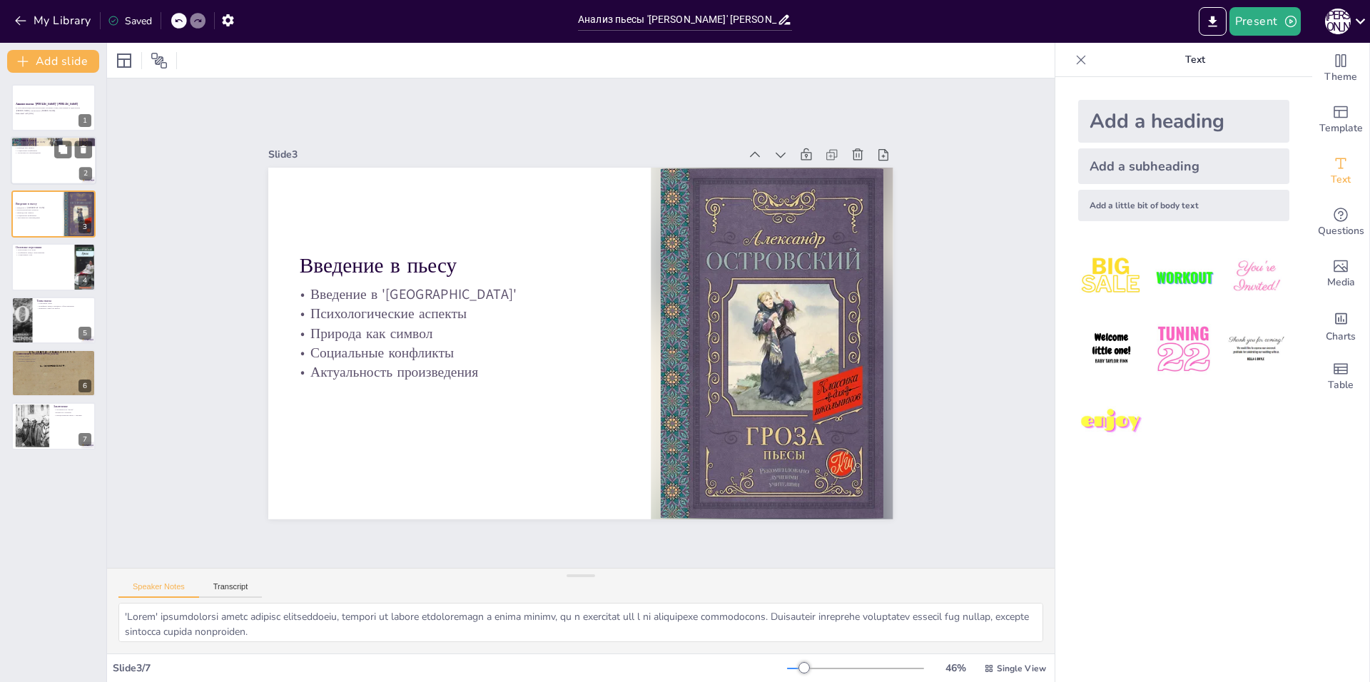
click at [40, 167] on div at bounding box center [54, 161] width 86 height 49
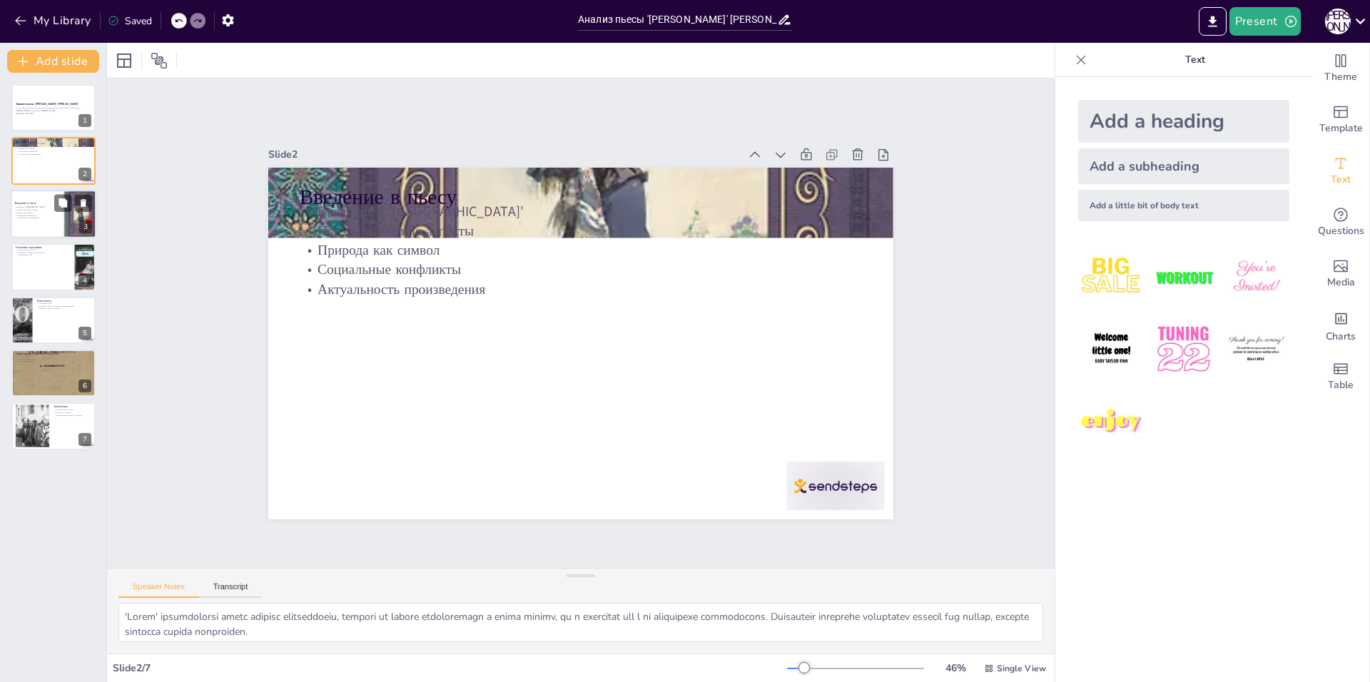
click at [39, 219] on p "Актуальность произведения" at bounding box center [52, 218] width 77 height 3
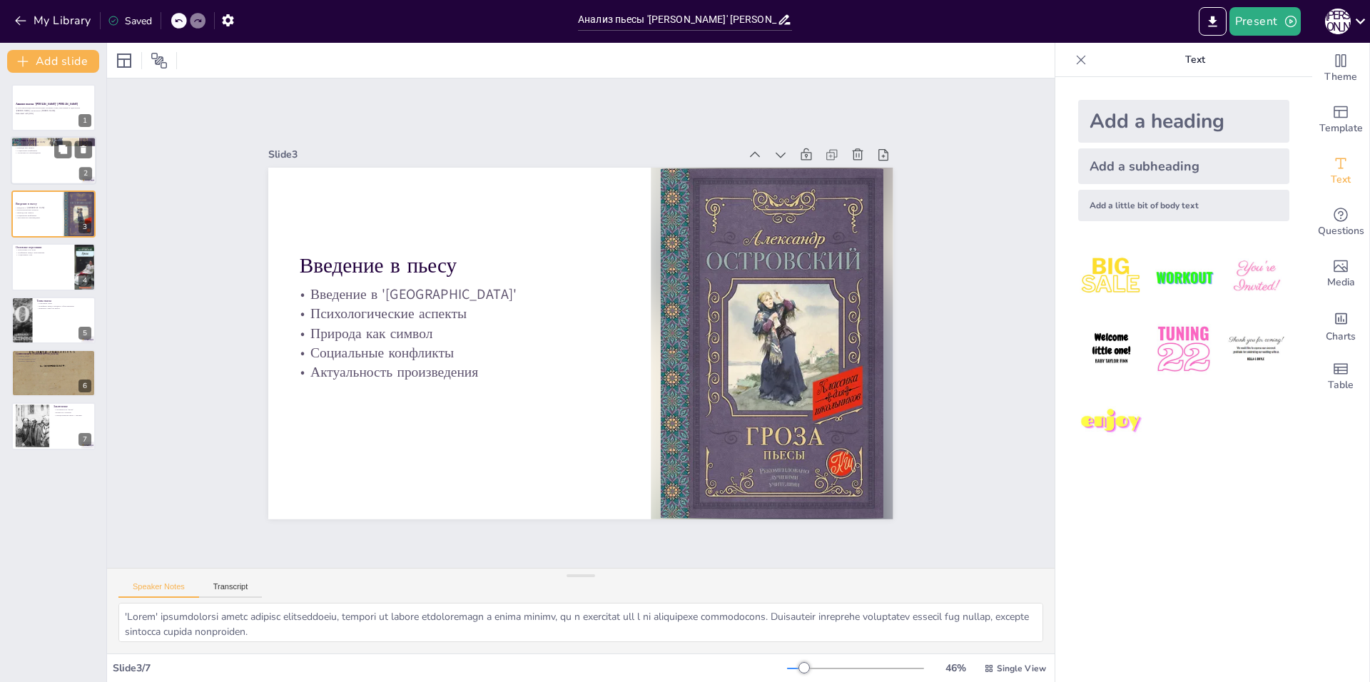
click at [24, 166] on div at bounding box center [54, 161] width 86 height 49
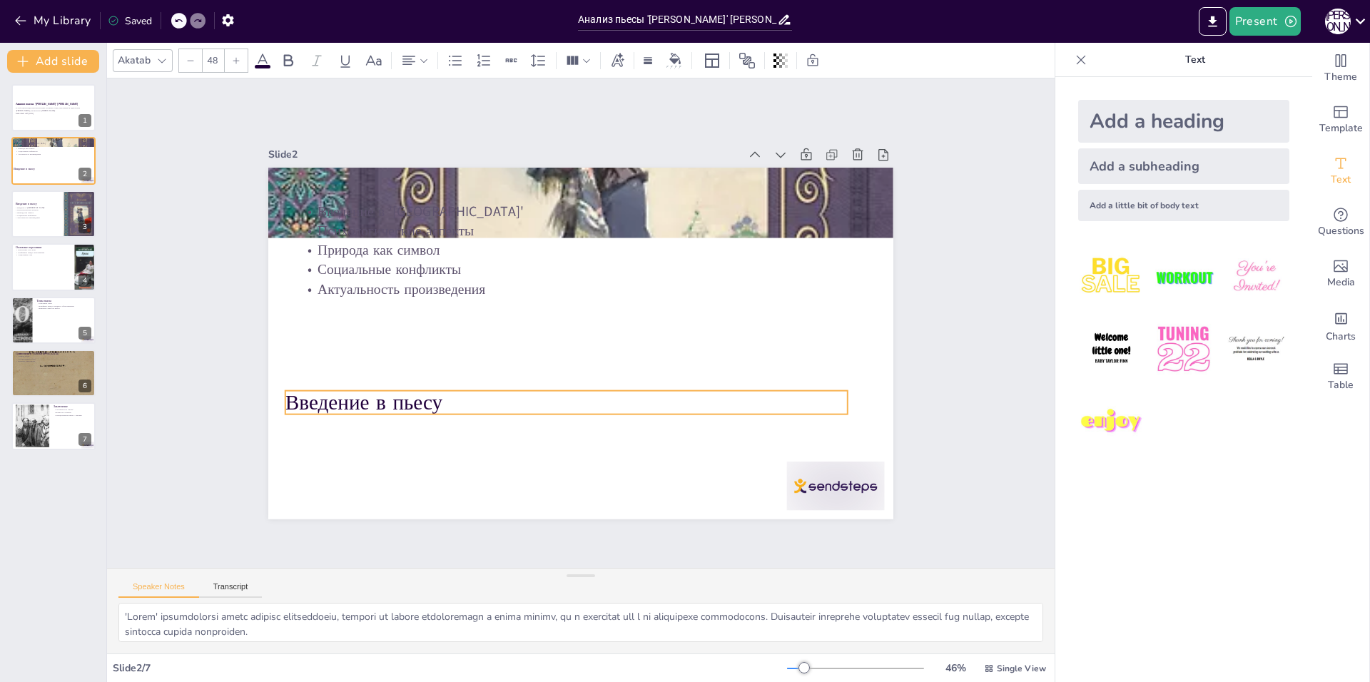
drag, startPoint x: 519, startPoint y: 190, endPoint x: 528, endPoint y: 221, distance: 32.1
click at [505, 387] on p "Введение в пьесу" at bounding box center [566, 401] width 562 height 29
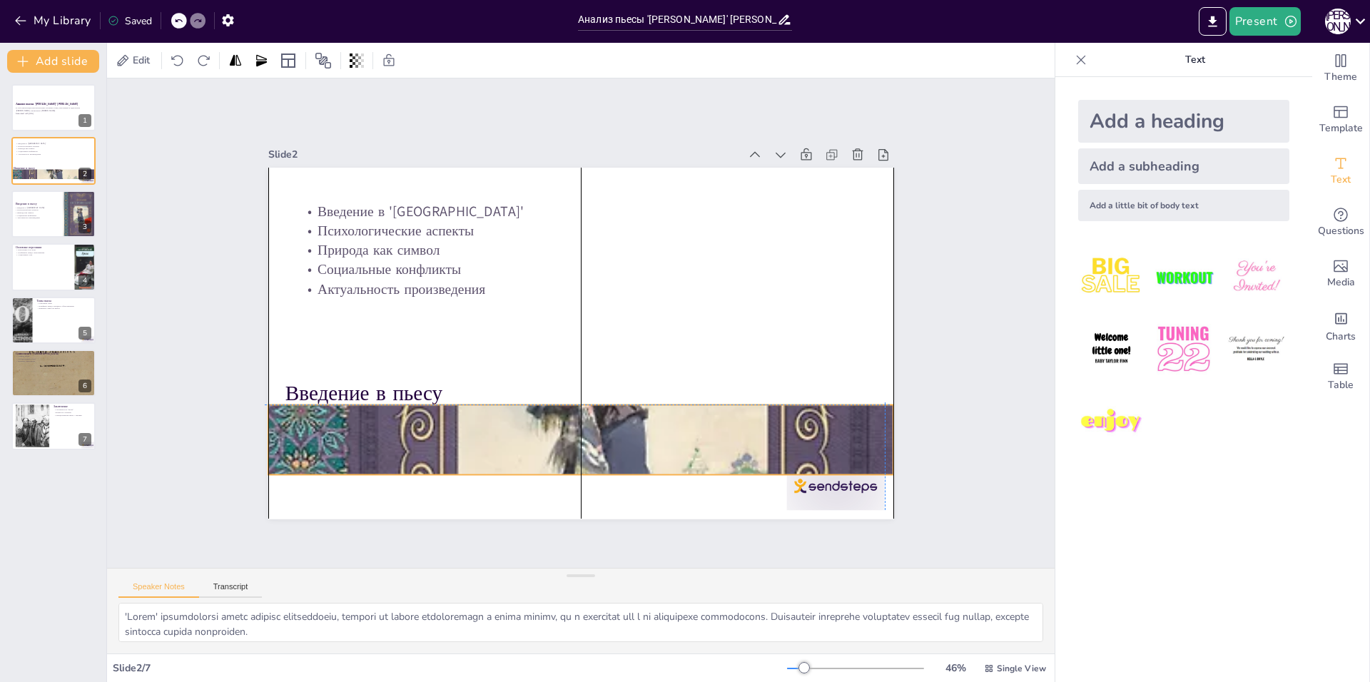
drag, startPoint x: 534, startPoint y: 188, endPoint x: 530, endPoint y: 272, distance: 83.6
click at [532, 433] on div at bounding box center [580, 439] width 625 height 983
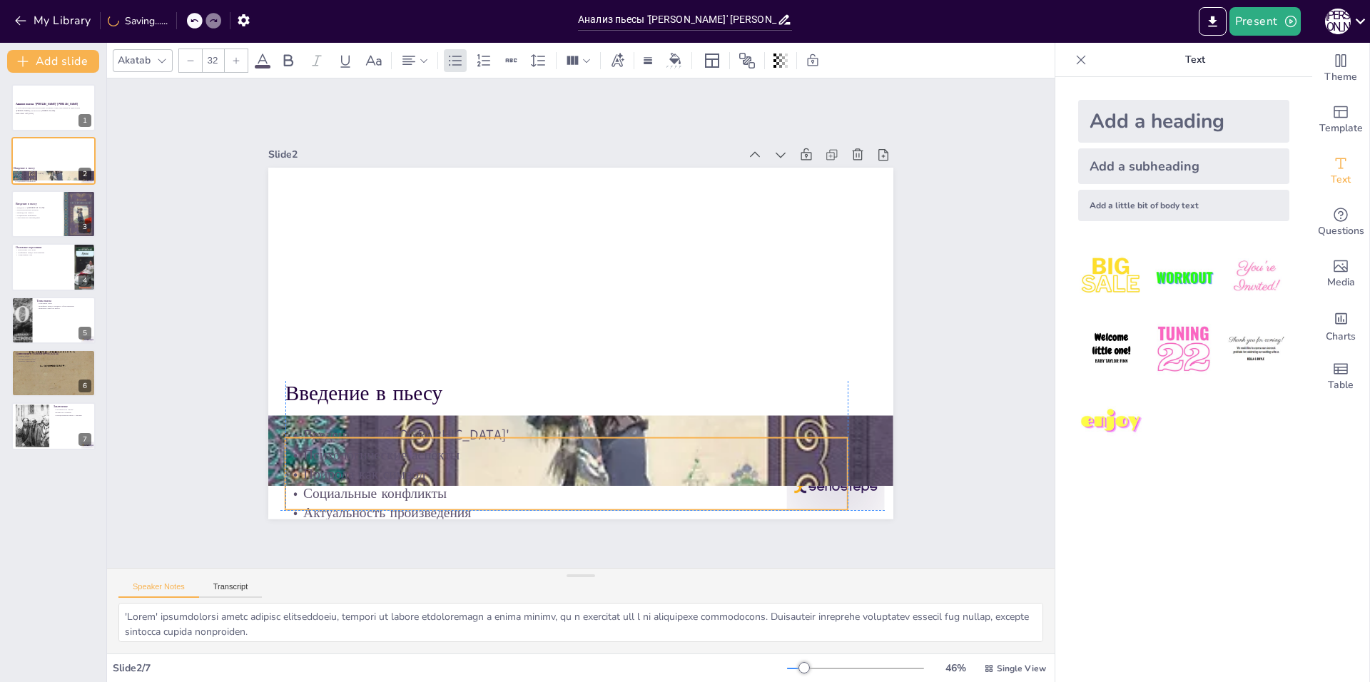
drag, startPoint x: 517, startPoint y: 334, endPoint x: 511, endPoint y: 441, distance: 107.2
click at [511, 445] on p "Психологические аспекты" at bounding box center [566, 454] width 562 height 19
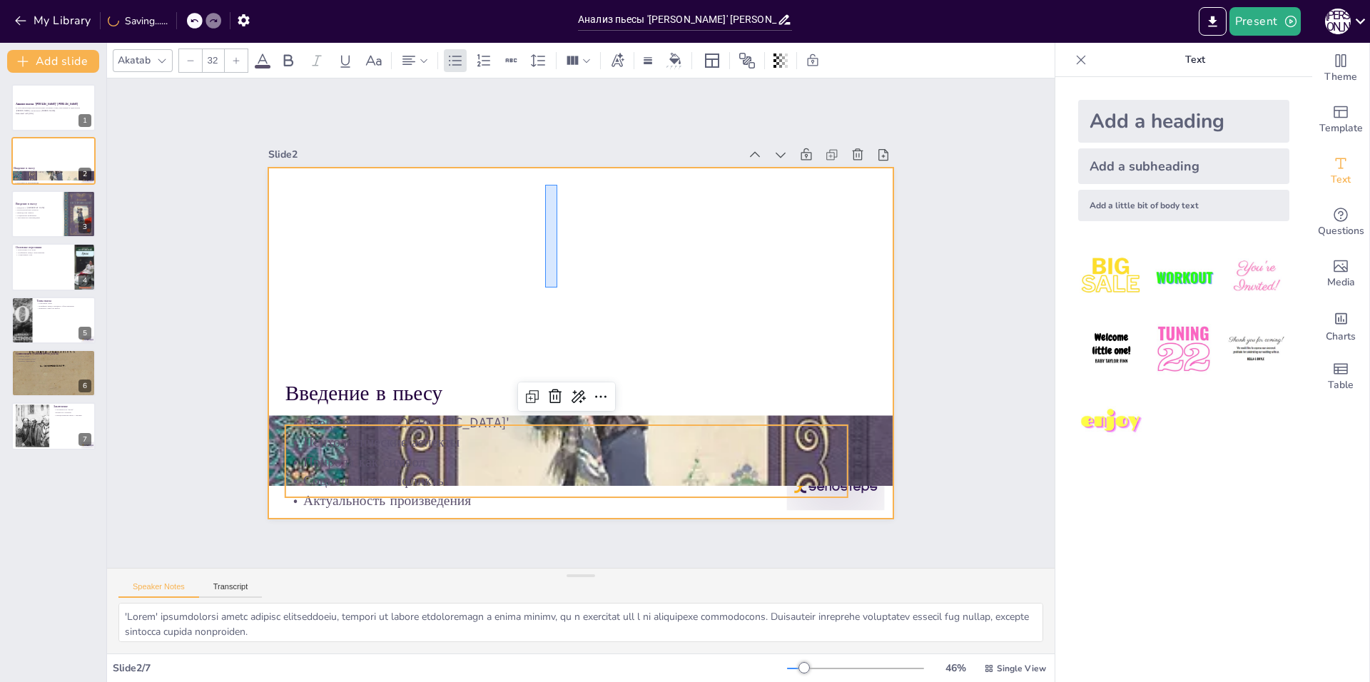
drag, startPoint x: 559, startPoint y: 195, endPoint x: 544, endPoint y: 358, distance: 164.0
click at [547, 168] on div "Введение в пьесу Введение в 'Грозу' Психологические аспекты Природа как символ …" at bounding box center [580, 168] width 625 height 0
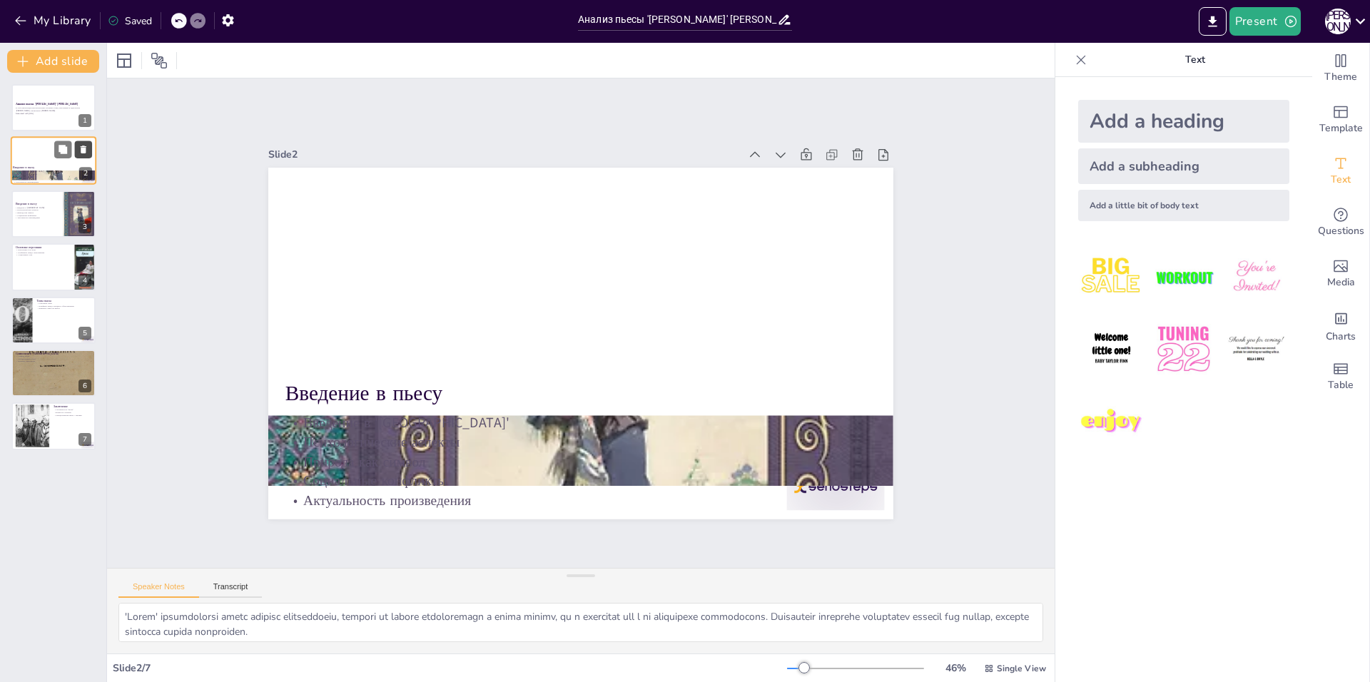
click at [83, 150] on icon at bounding box center [84, 150] width 6 height 8
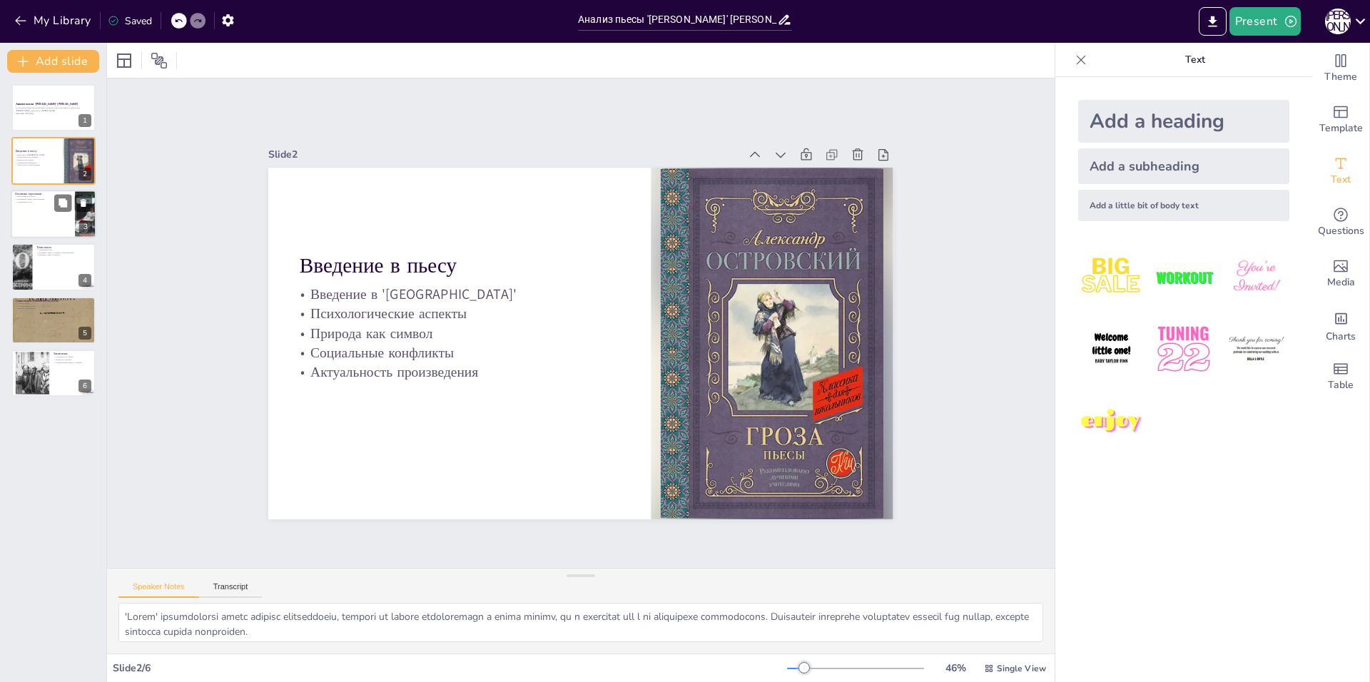
click at [44, 224] on div at bounding box center [54, 214] width 86 height 49
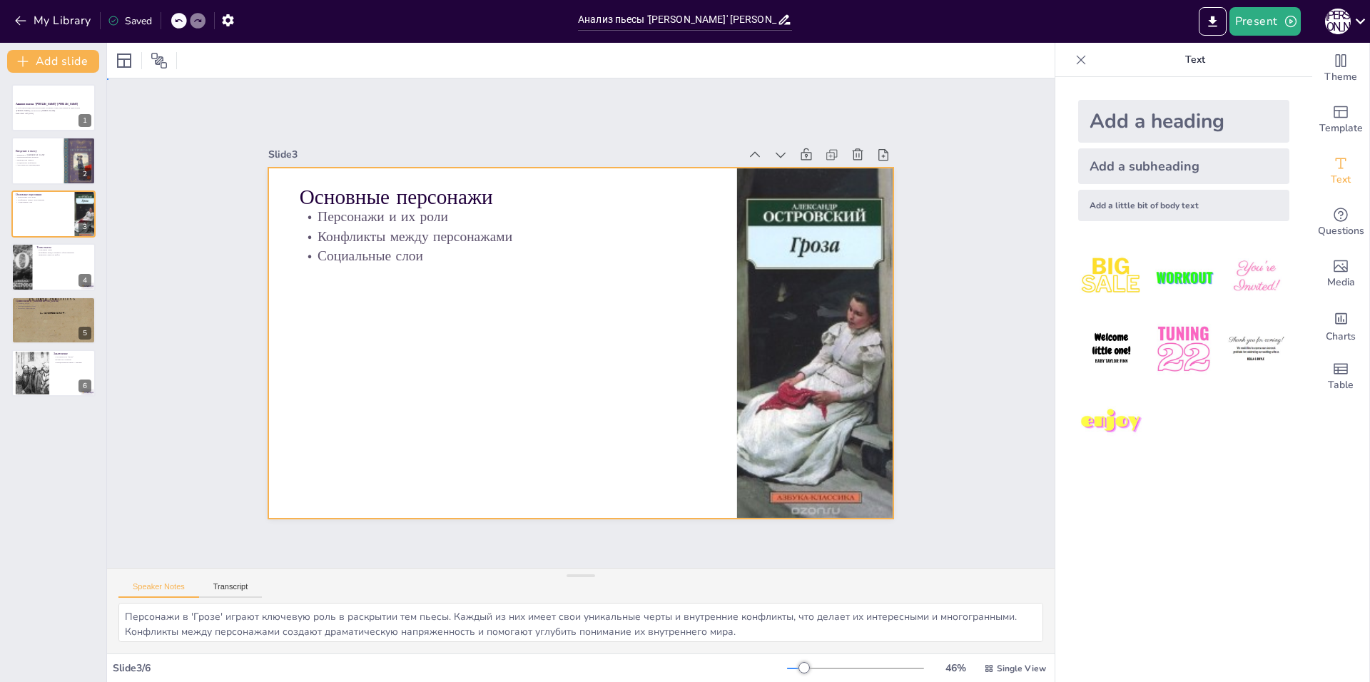
click at [420, 440] on div at bounding box center [579, 343] width 658 height 415
click at [44, 159] on p "Природа как символ" at bounding box center [52, 159] width 77 height 3
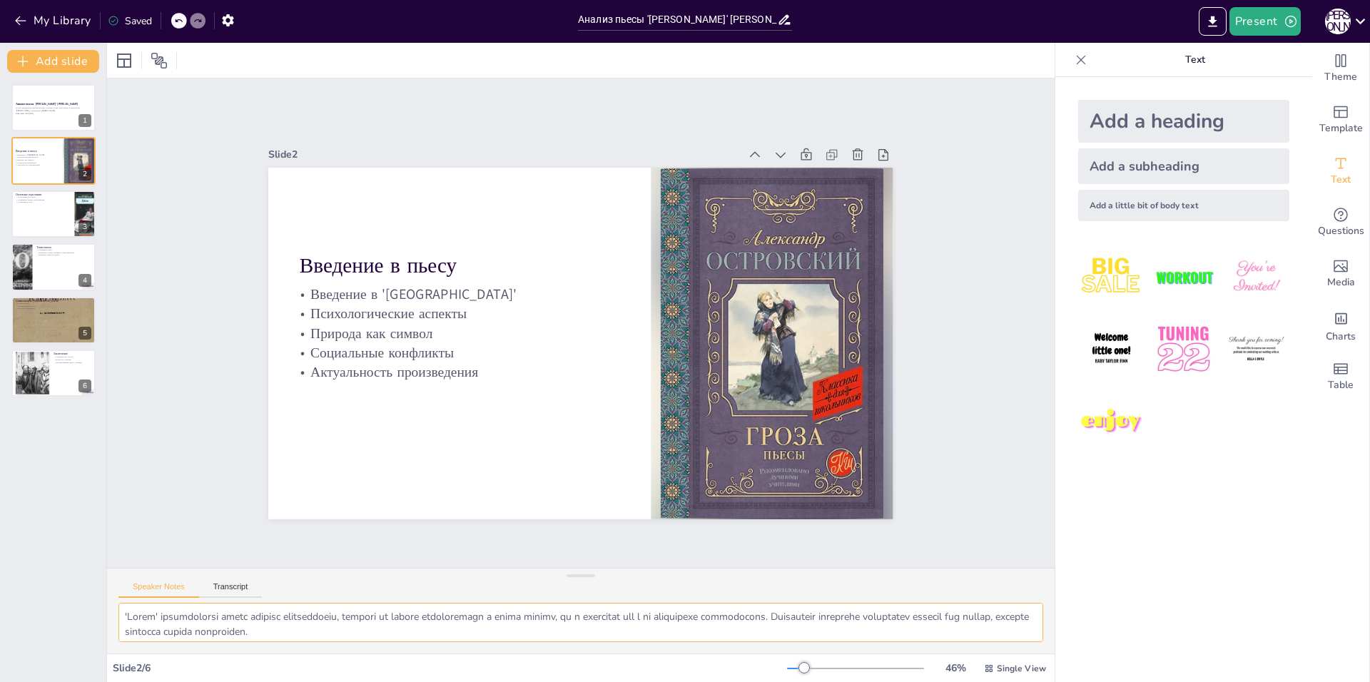
click at [221, 618] on textarea at bounding box center [580, 622] width 925 height 39
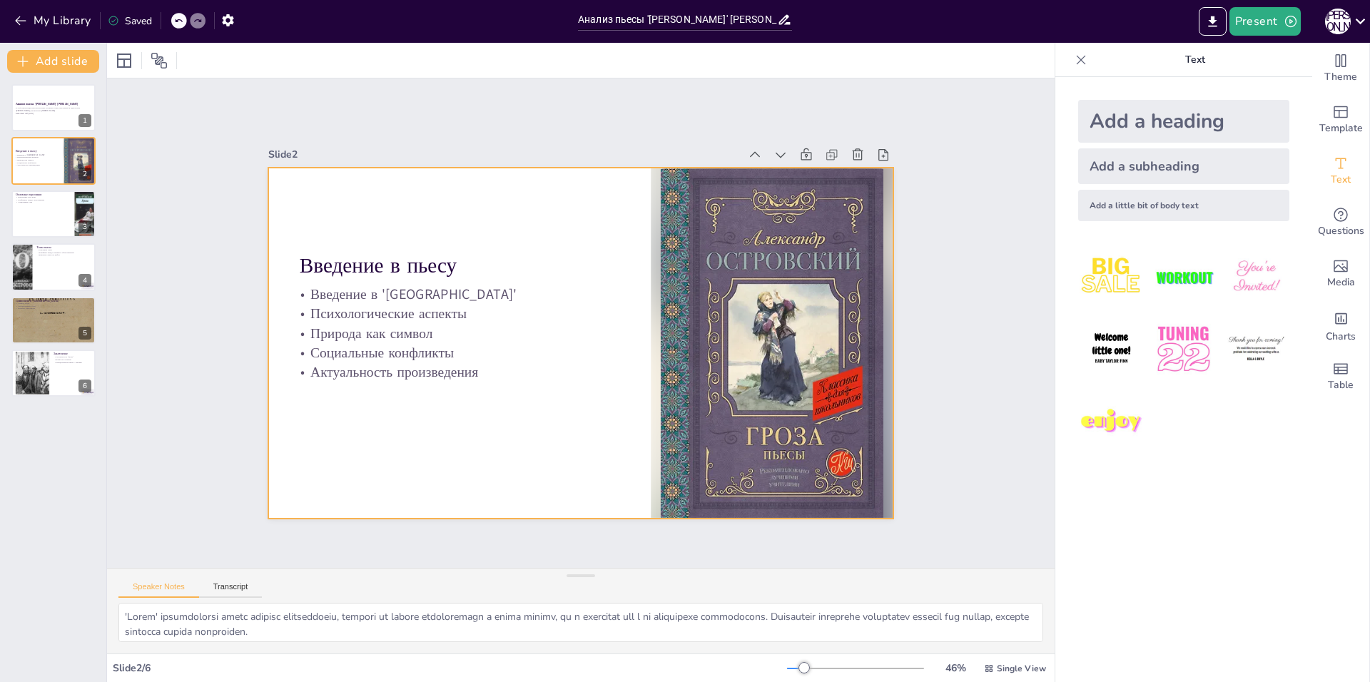
click at [430, 424] on div at bounding box center [580, 344] width 625 height 352
click at [32, 209] on div at bounding box center [54, 214] width 86 height 49
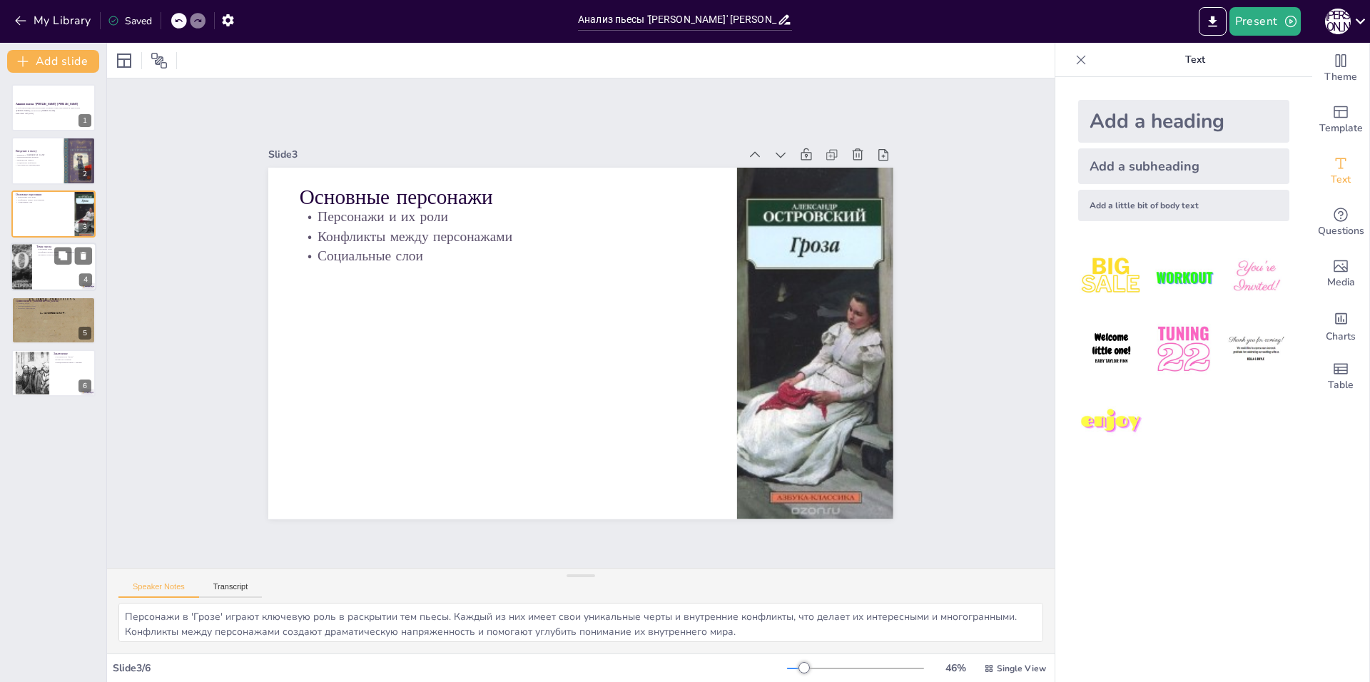
click at [56, 268] on div at bounding box center [54, 267] width 86 height 49
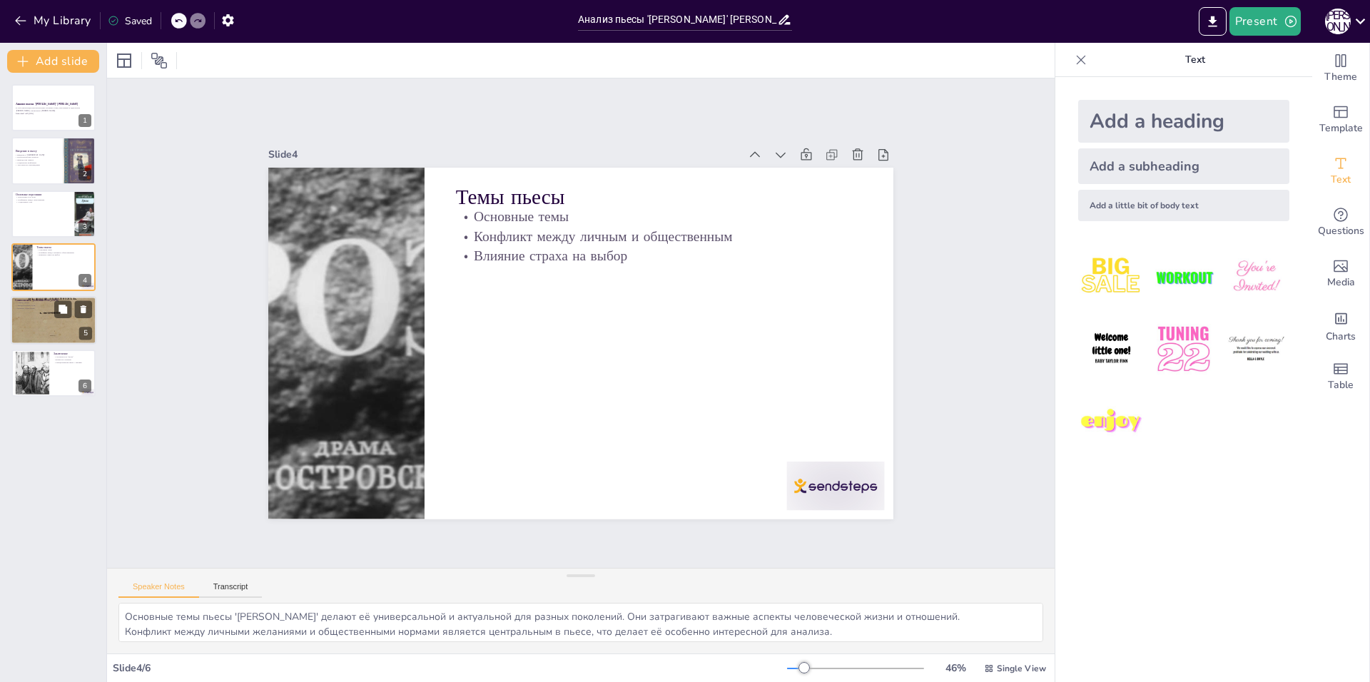
click at [70, 323] on div at bounding box center [54, 320] width 86 height 128
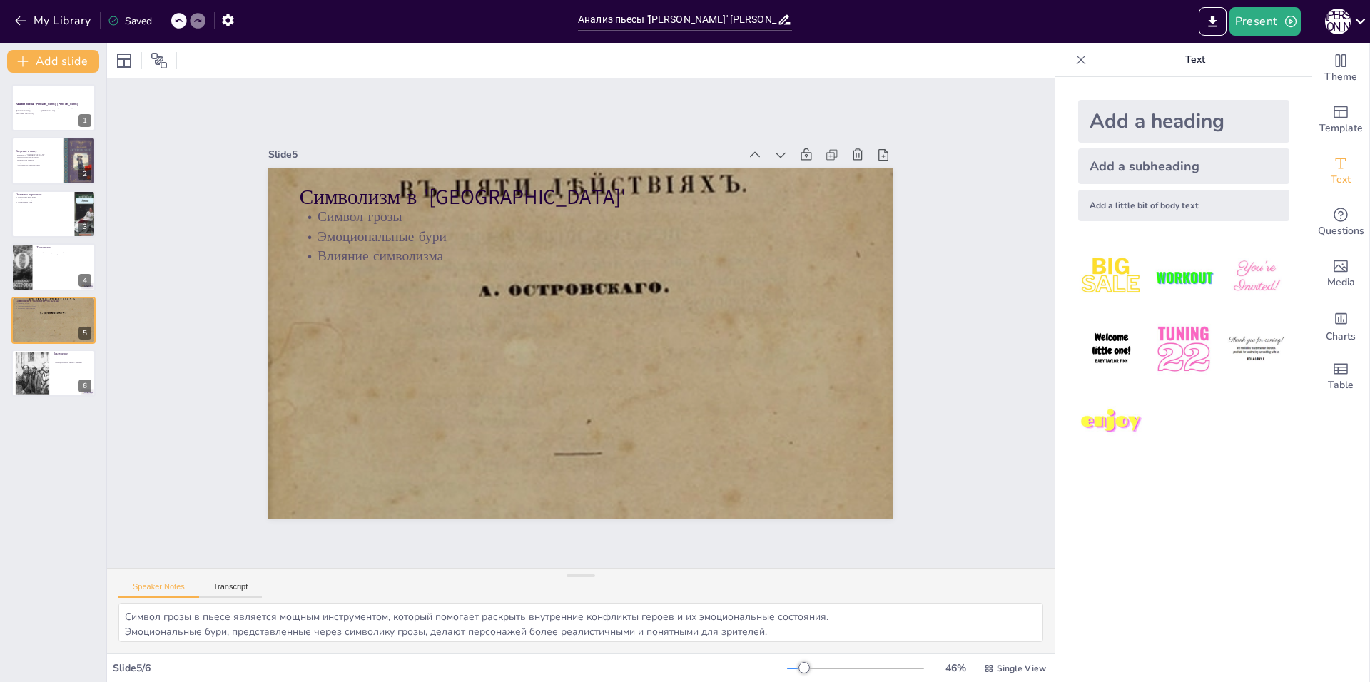
click at [75, 345] on div "[PERSON_NAME] пьесы '[PERSON_NAME]' [PERSON_NAME] В этой презентации мы рассмот…" at bounding box center [53, 240] width 106 height 313
click at [71, 363] on button at bounding box center [62, 361] width 17 height 17
type textarea "Актуальность '[PERSON_NAME]' подчеркивает её важность в современном обществе, з…"
